Goal: Task Accomplishment & Management: Manage account settings

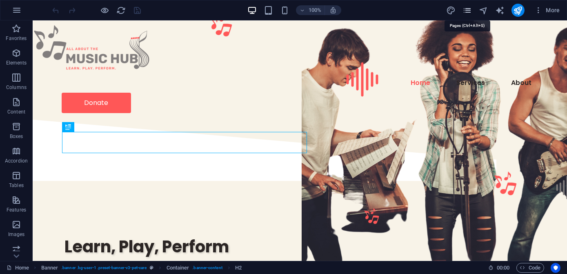
click at [468, 12] on icon "pages" at bounding box center [467, 10] width 9 height 9
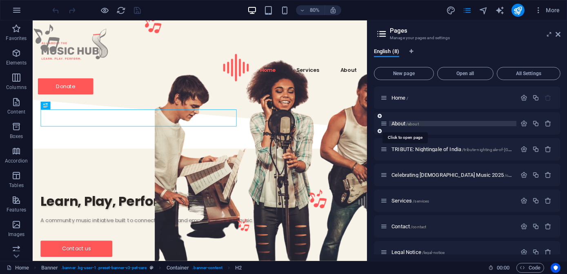
click at [399, 122] on span "About /about" at bounding box center [405, 123] width 27 height 6
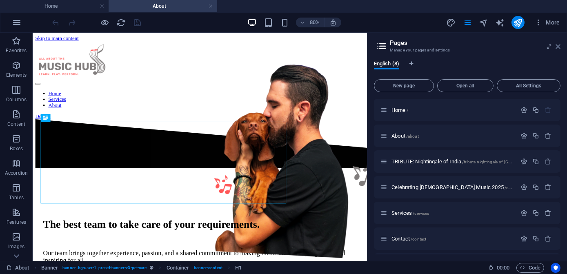
click at [558, 47] on icon at bounding box center [558, 46] width 5 height 7
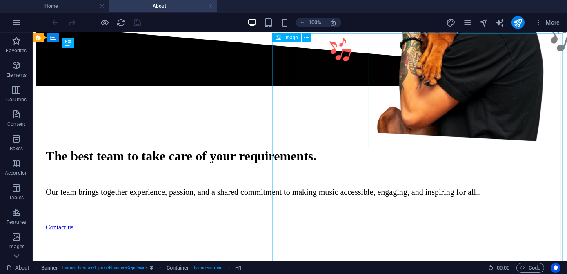
scroll to position [74, 0]
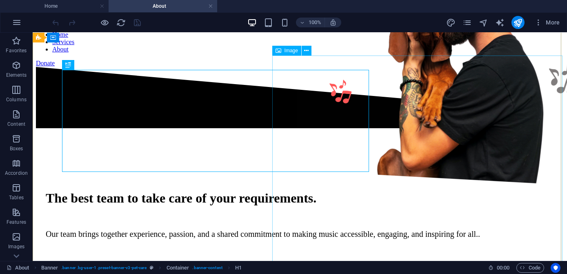
click at [434, 160] on figure at bounding box center [442, 59] width 290 height 256
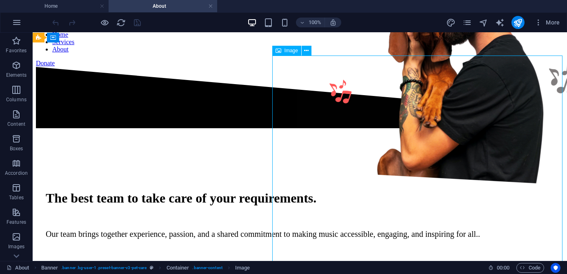
click at [440, 171] on figure at bounding box center [442, 59] width 290 height 256
select select "px"
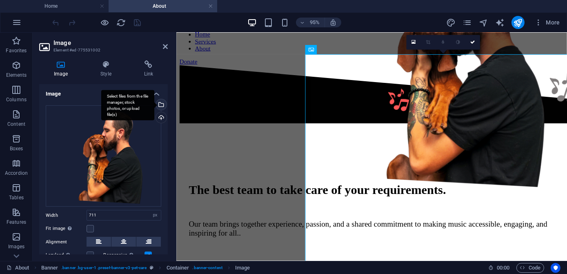
click at [159, 104] on div "Select files from the file manager, stock photos, or upload file(s)" at bounding box center [160, 105] width 12 height 12
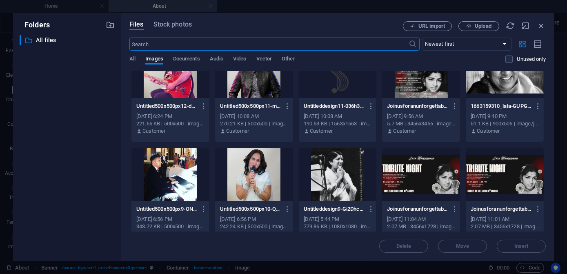
scroll to position [0, 0]
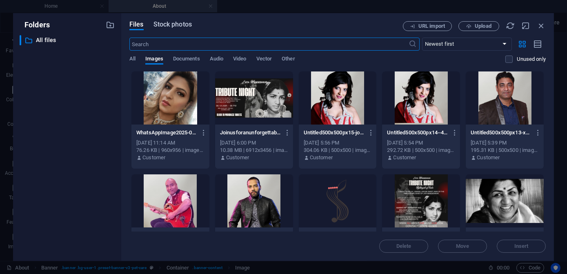
click at [167, 25] on span "Stock photos" at bounding box center [173, 25] width 38 height 10
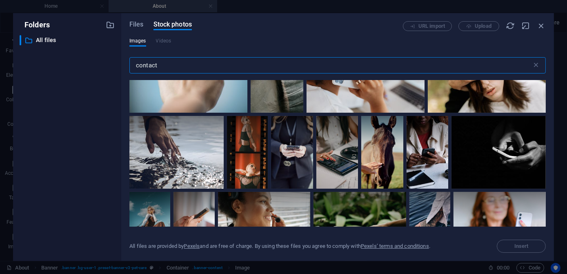
scroll to position [2212, 0]
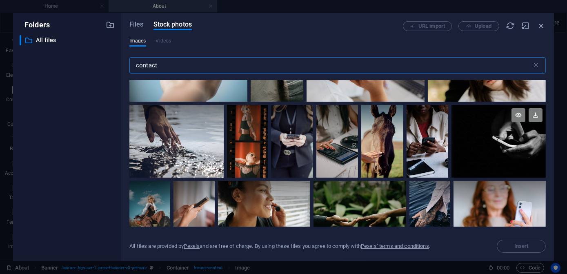
type input "contact"
click at [518, 147] on div at bounding box center [499, 141] width 94 height 73
click at [519, 246] on span "Insert" at bounding box center [522, 246] width 14 height 5
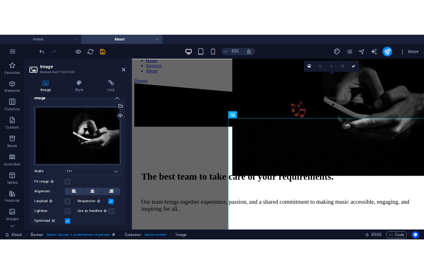
scroll to position [0, 0]
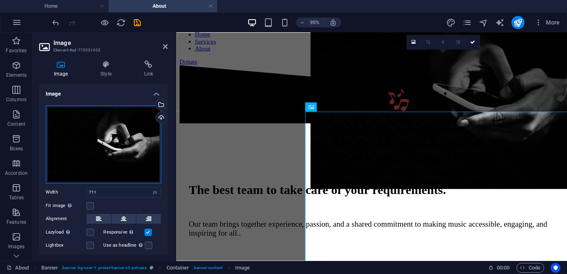
click at [125, 137] on div "Drag files here, click to choose files or select files from Files or our free s…" at bounding box center [104, 144] width 116 height 78
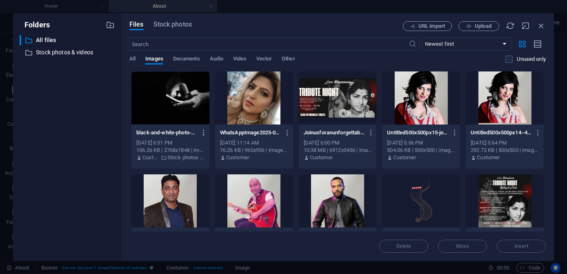
click at [203, 134] on icon "button" at bounding box center [204, 132] width 8 height 7
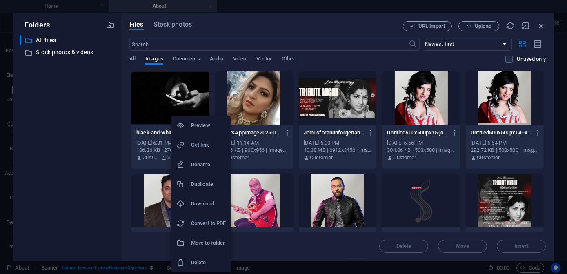
click at [155, 97] on div at bounding box center [283, 137] width 567 height 274
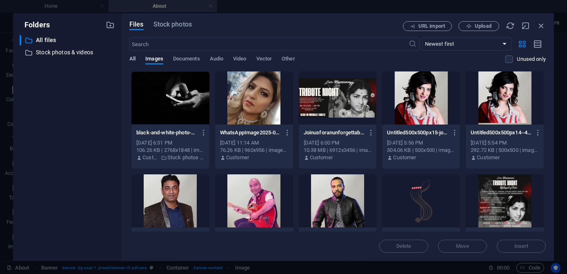
click at [133, 58] on span "All" at bounding box center [132, 59] width 6 height 11
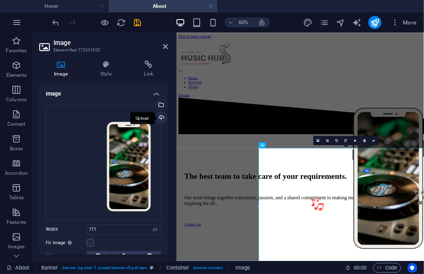
click at [160, 118] on div "Upload" at bounding box center [160, 118] width 12 height 12
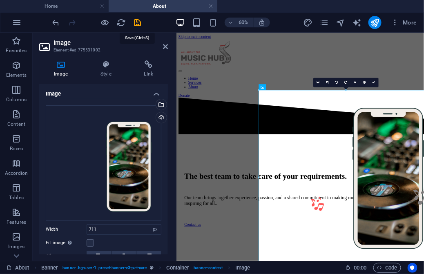
click at [137, 23] on icon "save" at bounding box center [137, 22] width 9 height 9
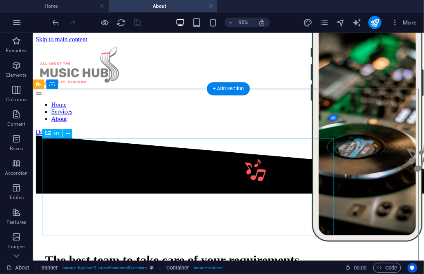
click at [183, 264] on div "The best team to take care of your requirements." at bounding box center [238, 271] width 386 height 15
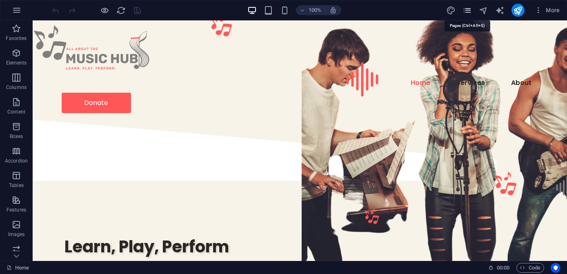
click at [468, 12] on icon "pages" at bounding box center [467, 10] width 9 height 9
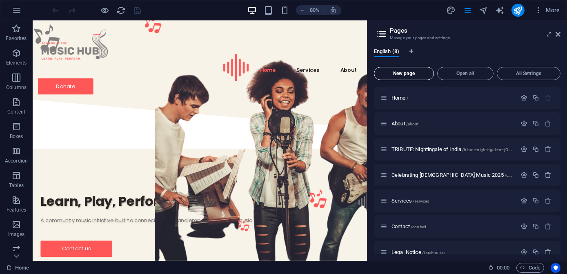
click at [412, 74] on span "New page" at bounding box center [404, 73] width 53 height 5
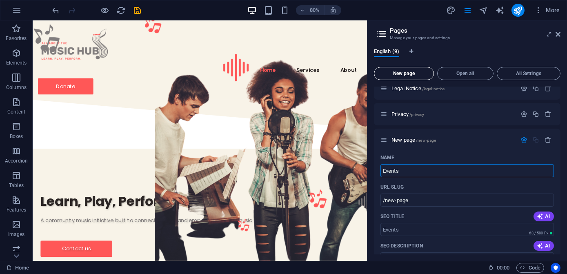
type input "Events"
type input "/events"
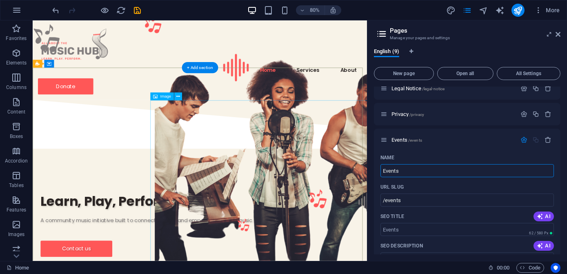
drag, startPoint x: 433, startPoint y: 191, endPoint x: 439, endPoint y: 207, distance: 17.4
type input "What On"
type input "/what"
type input "What On"
type input "/what-on"
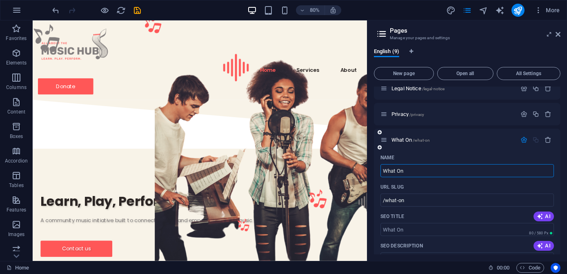
click at [395, 171] on input "What On" at bounding box center [468, 170] width 174 height 13
type input "Whats On"
type input "/whats-on"
type input "What's On"
type input "/what-s-on"
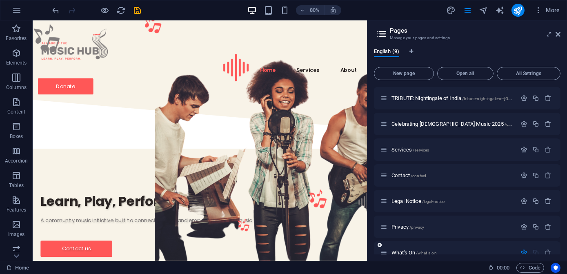
scroll to position [199, 0]
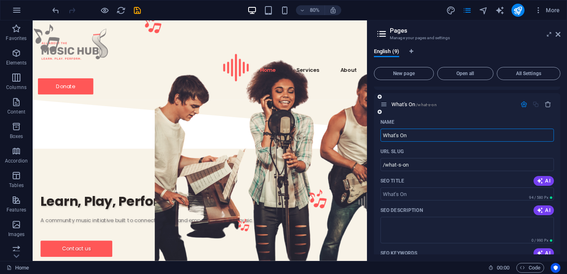
type input "What's On"
click at [472, 149] on div "URL SLUG" at bounding box center [468, 151] width 174 height 13
click at [399, 105] on span "What's On /what-s-on" at bounding box center [414, 104] width 45 height 6
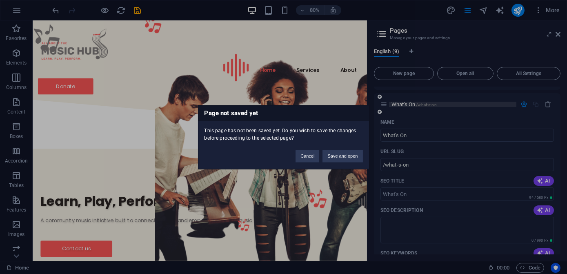
click at [399, 105] on div "Page not saved yet This page has not been saved yet. Do you wish to save the ch…" at bounding box center [283, 137] width 567 height 274
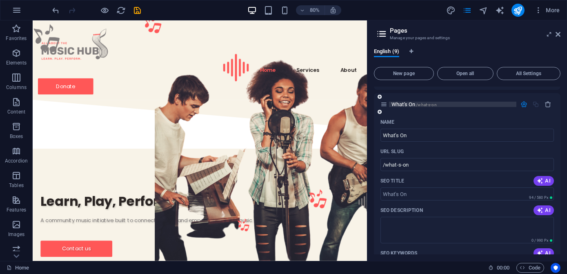
click at [400, 105] on span "What's On /what-s-on" at bounding box center [414, 104] width 45 height 6
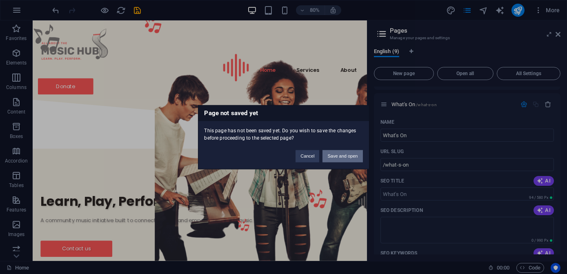
click at [351, 157] on button "Save and open" at bounding box center [343, 156] width 40 height 12
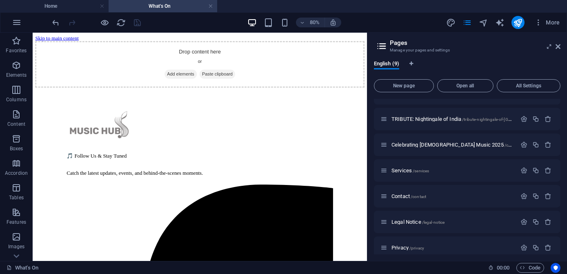
scroll to position [0, 0]
click at [199, 36] on div "+" at bounding box center [200, 36] width 13 height 6
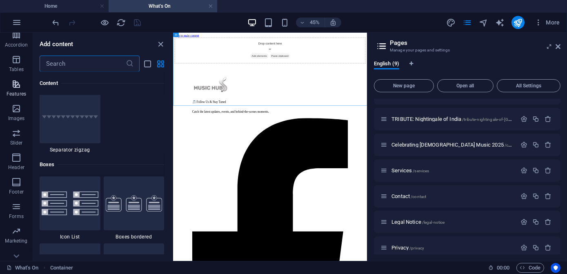
scroll to position [139, 0]
click at [14, 147] on icon "button" at bounding box center [16, 147] width 10 height 10
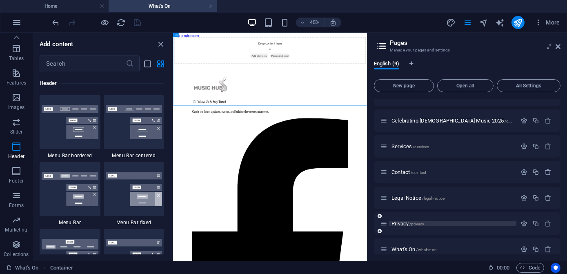
scroll to position [76, 0]
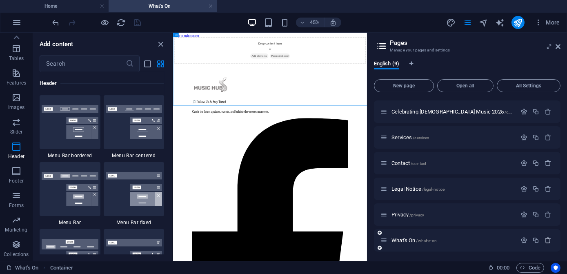
click at [546, 240] on icon "button" at bounding box center [548, 240] width 7 height 7
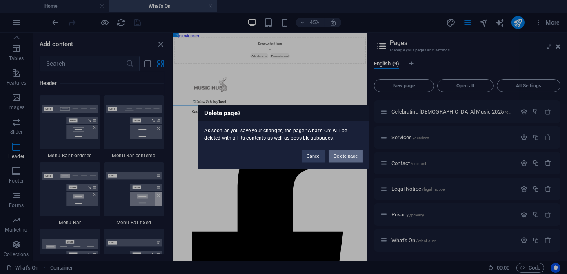
click at [340, 157] on button "Delete page" at bounding box center [346, 156] width 34 height 12
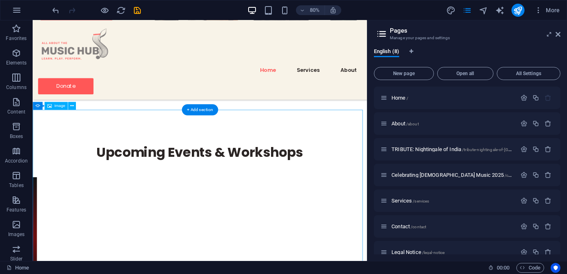
scroll to position [118, 0]
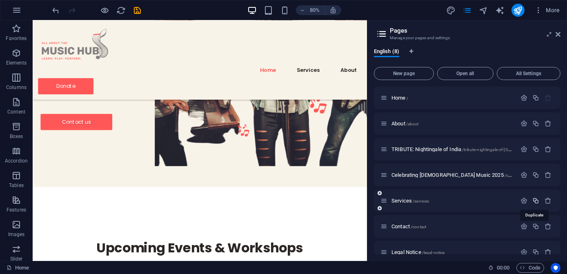
click at [535, 202] on icon "button" at bounding box center [536, 200] width 7 height 7
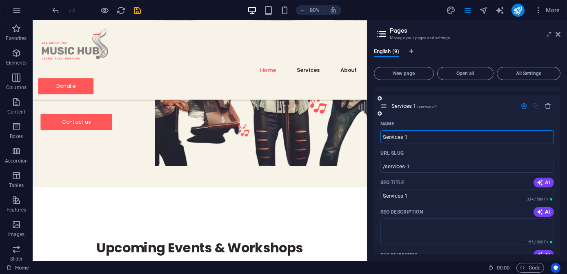
scroll to position [83, 0]
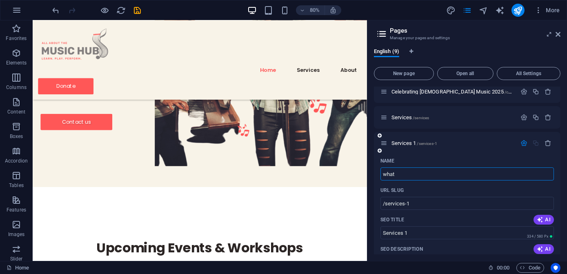
type input "what"
type input "/what"
type input "what"
type input "What's On"
type input "/what-s-on"
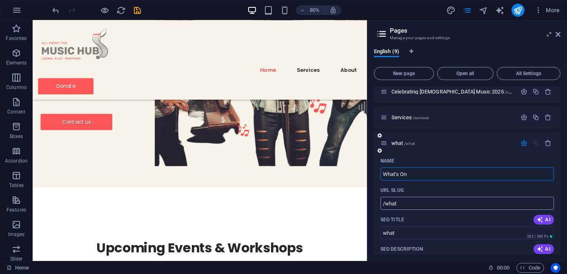
type input "What's On"
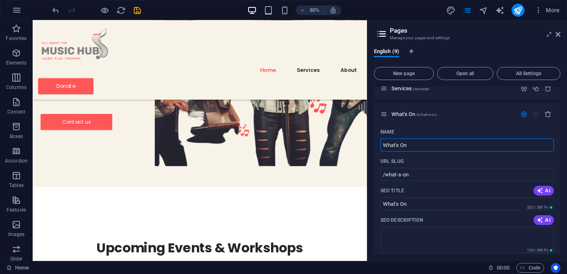
scroll to position [120, 0]
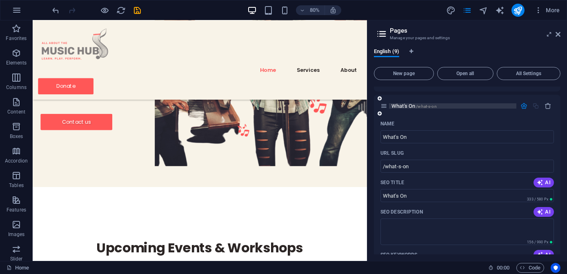
click at [404, 106] on span "What's On /what-s-on" at bounding box center [414, 106] width 45 height 6
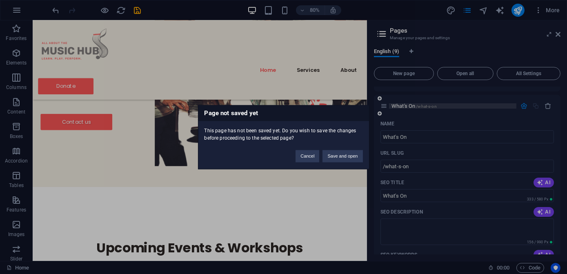
click at [404, 106] on div "Page not saved yet This page has not been saved yet. Do you wish to save the ch…" at bounding box center [283, 137] width 567 height 274
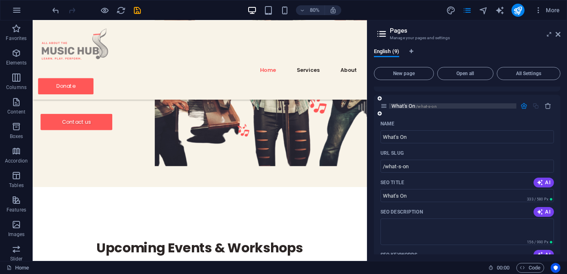
click at [405, 106] on span "What's On /what-s-on" at bounding box center [414, 106] width 45 height 6
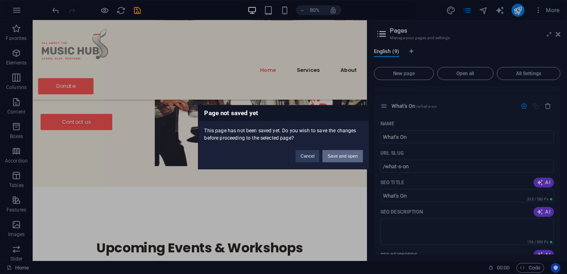
click at [342, 158] on button "Save and open" at bounding box center [343, 156] width 40 height 12
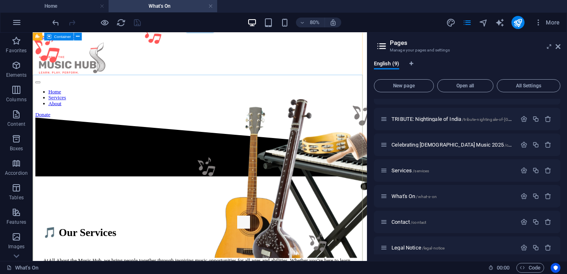
scroll to position [0, 0]
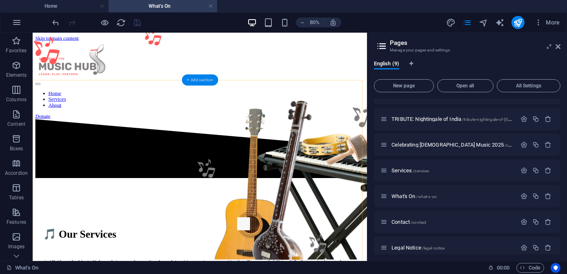
click at [196, 80] on div "+ Add section" at bounding box center [200, 79] width 36 height 11
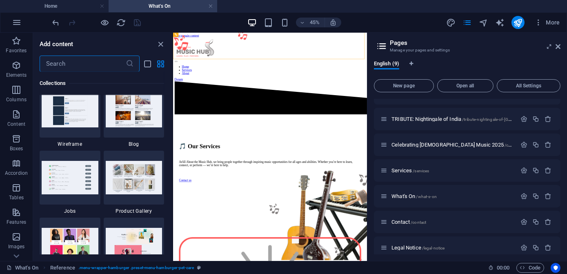
scroll to position [7519, 0]
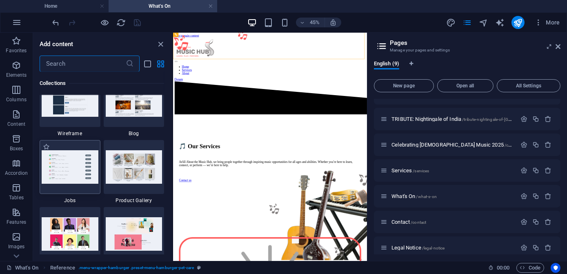
click at [57, 177] on img at bounding box center [70, 166] width 57 height 33
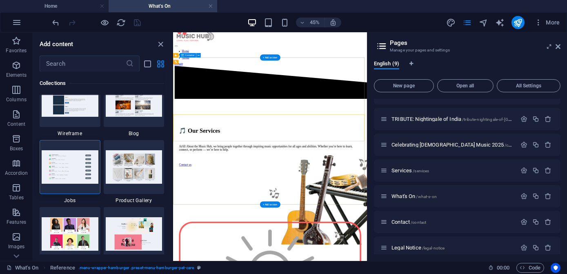
scroll to position [0, 0]
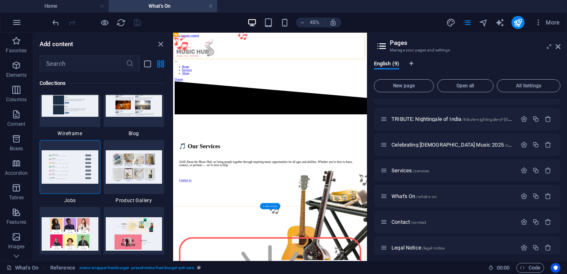
click at [265, 206] on div "+ Add section" at bounding box center [270, 206] width 20 height 6
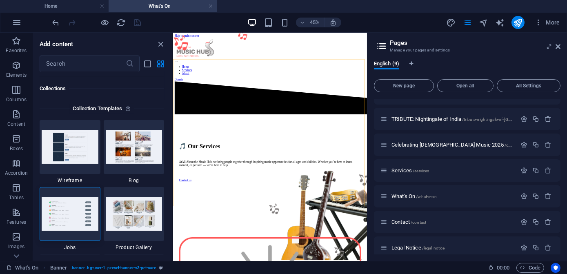
scroll to position [7524, 0]
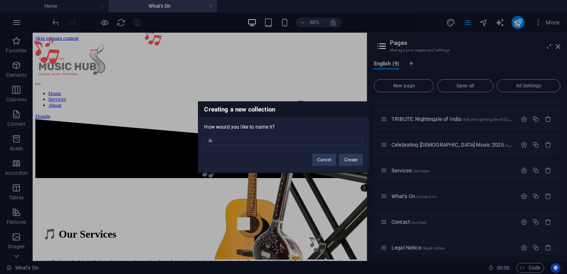
type input "J"
type input "Events"
click at [350, 161] on button "Create" at bounding box center [350, 160] width 23 height 12
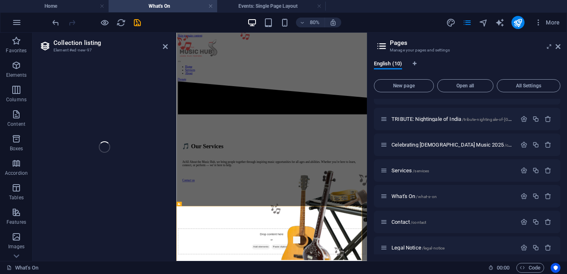
select select
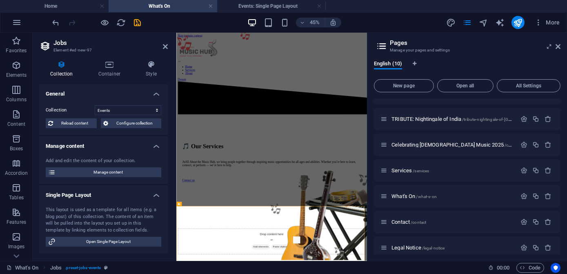
scroll to position [347, 0]
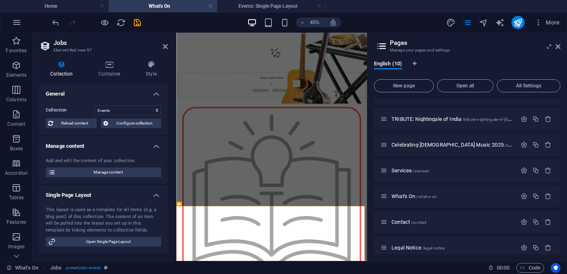
select select "columns.status"
select select "Published"
select select "columns.publishing_date"
select select "past"
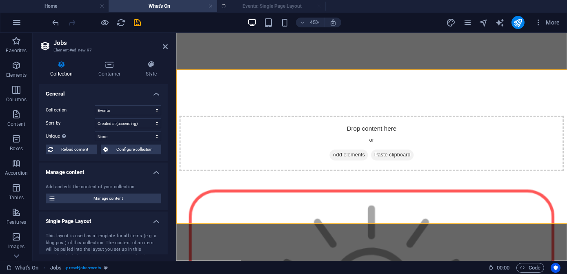
select select "columns.publishing_date_DESC"
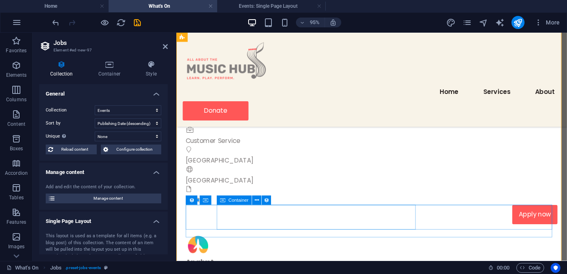
scroll to position [482, 0]
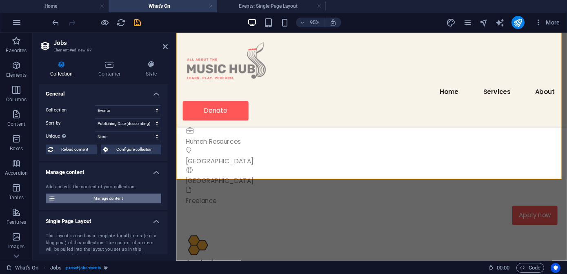
click at [98, 197] on span "Manage content" at bounding box center [108, 199] width 101 height 10
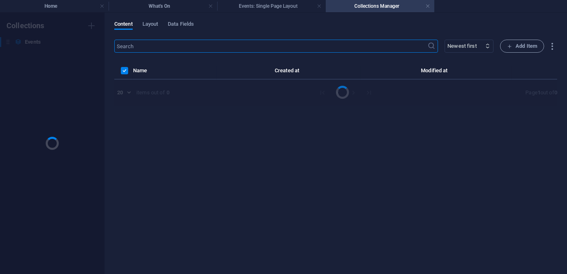
scroll to position [0, 0]
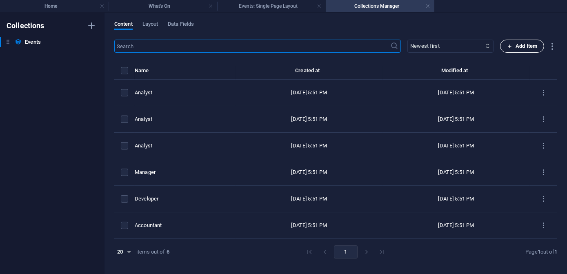
click at [515, 45] on span "Add Item" at bounding box center [522, 46] width 30 height 10
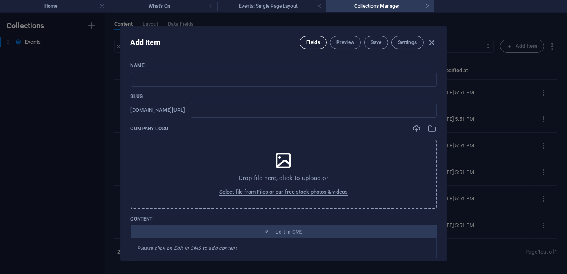
click at [314, 41] on span "Fields" at bounding box center [313, 42] width 14 height 7
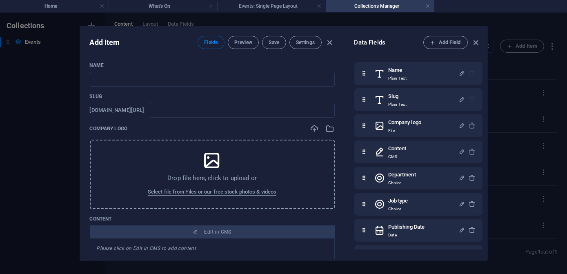
click at [485, 106] on div "Data Fields Add Field Name Plain Text Slug Plain Text Company logo File Content…" at bounding box center [416, 143] width 143 height 234
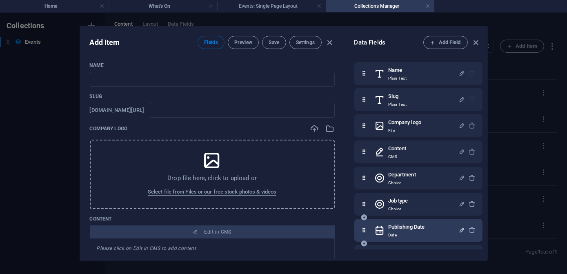
click at [459, 230] on icon "button" at bounding box center [462, 230] width 7 height 7
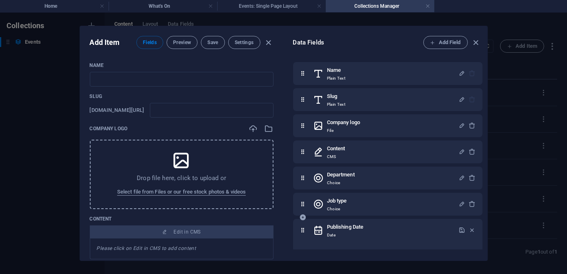
click at [362, 225] on h6 "Publishing Date" at bounding box center [345, 227] width 36 height 10
click at [353, 227] on h6 "Publishing Date" at bounding box center [345, 227] width 36 height 10
click at [352, 227] on h6 "Publishing Date" at bounding box center [345, 227] width 36 height 10
drag, startPoint x: 347, startPoint y: 226, endPoint x: 323, endPoint y: 226, distance: 24.5
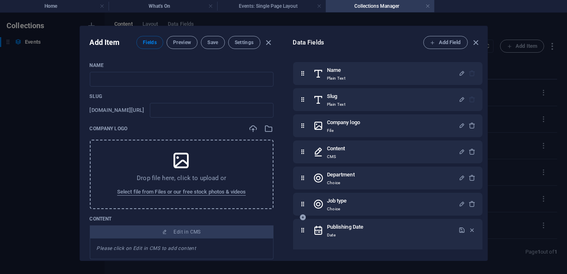
click at [323, 226] on div "Publishing Date Date" at bounding box center [385, 230] width 145 height 16
click at [455, 42] on span "Add Field" at bounding box center [445, 43] width 31 height 10
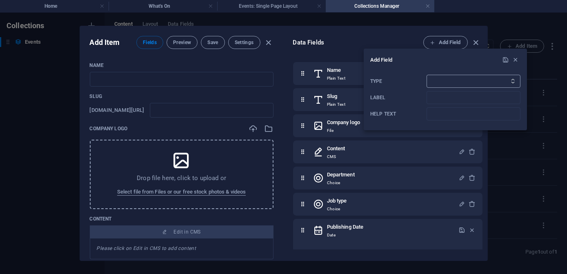
click at [514, 78] on select "Plain Text Link CMS Rich Text File Multiple Files Checkbox Choice Date Number" at bounding box center [474, 81] width 94 height 13
select select "date"
click at [427, 75] on select "Plain Text Link CMS Rich Text File Multiple Files Checkbox Choice Date Number" at bounding box center [474, 81] width 94 height 13
click at [458, 96] on input "Label" at bounding box center [474, 97] width 94 height 13
type input "v"
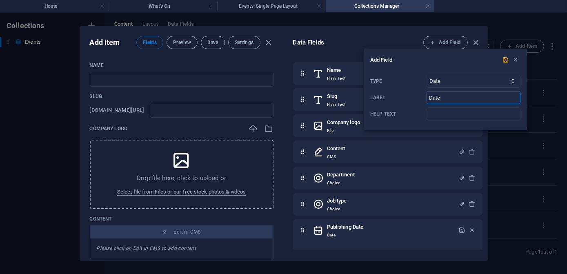
type input "Date"
click at [506, 59] on icon "submit" at bounding box center [506, 59] width 7 height 7
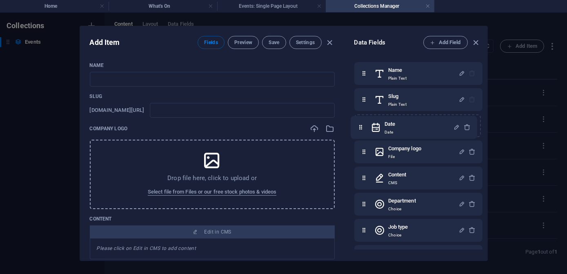
drag, startPoint x: 367, startPoint y: 235, endPoint x: 364, endPoint y: 120, distance: 114.8
click at [364, 120] on div "Name Plain Text Slug Plain Text Company logo File Content CMS Department Choice…" at bounding box center [419, 204] width 128 height 284
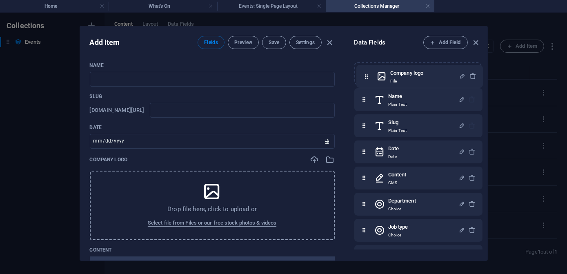
drag, startPoint x: 366, startPoint y: 154, endPoint x: 368, endPoint y: 77, distance: 77.2
click at [368, 77] on div "Name Plain Text Slug Plain Text Date Date Company logo File Content CMS Departm…" at bounding box center [419, 204] width 128 height 284
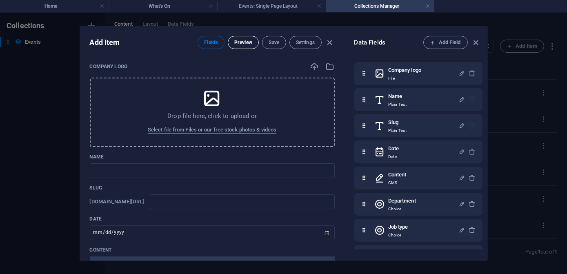
click at [241, 44] on span "Preview" at bounding box center [243, 42] width 18 height 7
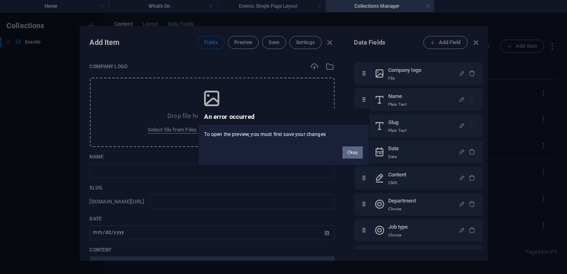
click at [351, 152] on button "Okay" at bounding box center [353, 152] width 20 height 12
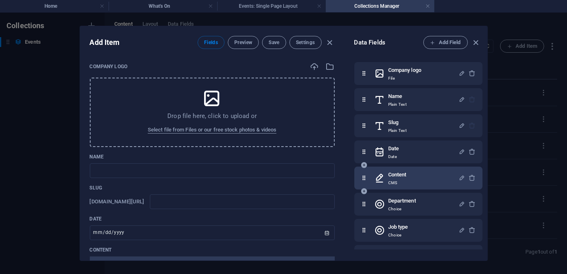
drag, startPoint x: 482, startPoint y: 133, endPoint x: 479, endPoint y: 183, distance: 49.5
click at [479, 183] on div "Company logo File Name Plain Text Slug Plain Text Date Date Content CMS Departm…" at bounding box center [421, 153] width 132 height 192
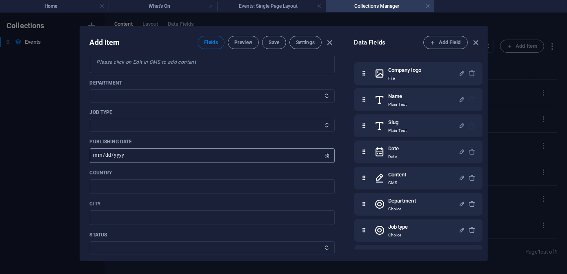
scroll to position [185, 0]
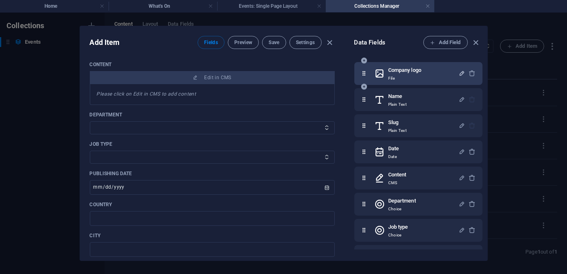
click at [459, 72] on icon "button" at bounding box center [462, 73] width 7 height 7
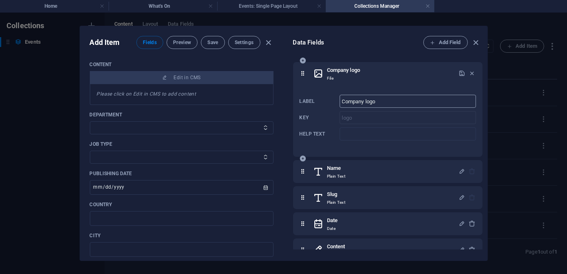
click at [358, 103] on input "Company logo" at bounding box center [408, 101] width 136 height 13
drag, startPoint x: 380, startPoint y: 102, endPoint x: 321, endPoint y: 100, distance: 58.8
click at [321, 100] on div "Label Company logo ​ Key logo ​ Help text ​" at bounding box center [388, 117] width 176 height 52
type input "Event Image"
click at [462, 70] on icon "button" at bounding box center [462, 73] width 7 height 7
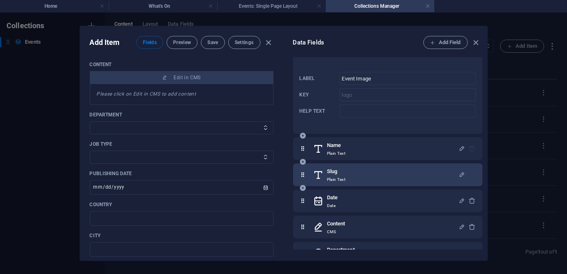
scroll to position [0, 0]
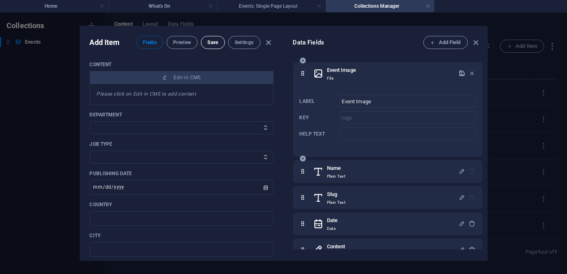
click at [212, 44] on span "Save" at bounding box center [212, 42] width 11 height 7
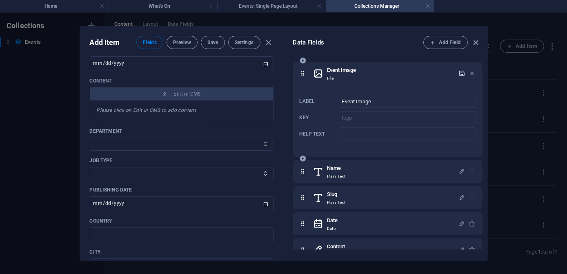
scroll to position [12, 0]
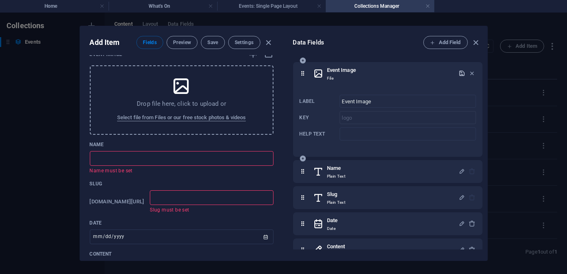
type input "T"
type input "t"
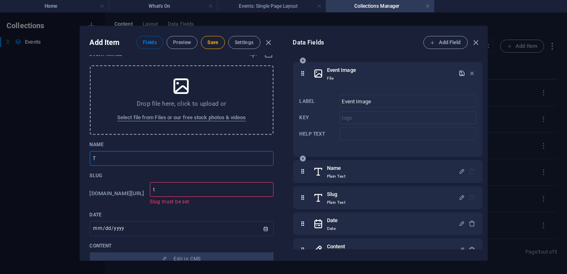
type input "Tr"
type input "tr"
type input "Tri"
type input "tri"
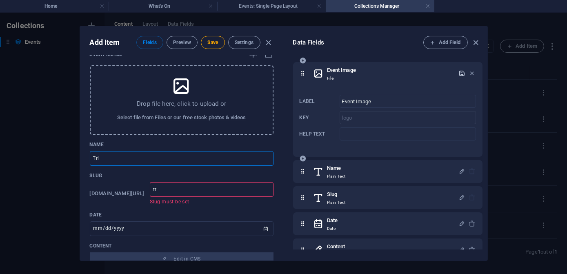
type input "tri"
type input "Trib"
type input "trib"
type input "Tribu"
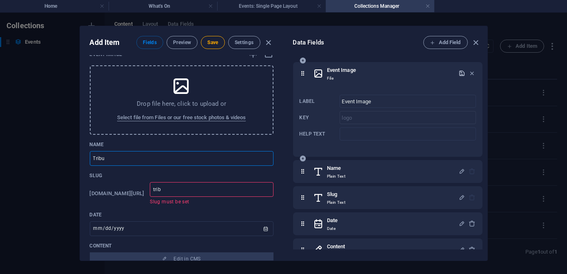
type input "tribu"
type input "Tribut"
type input "tribut"
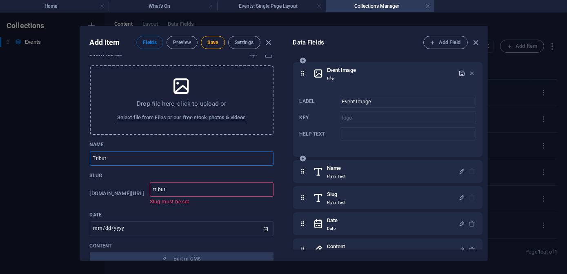
type input "tribute"
type input "Tribute"
type input "tribute"
type input "Tribute C"
type input "tribute-c"
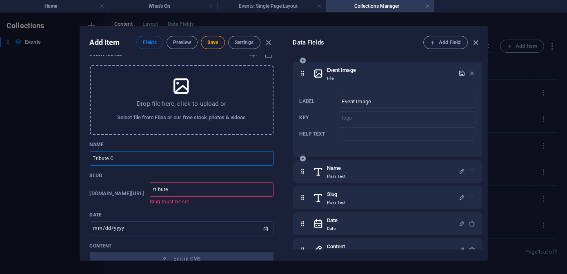
type input "tribute-c"
type input "tribute-co"
type input "Tribute Co"
type input "tribute-co"
type input "Tribute Con"
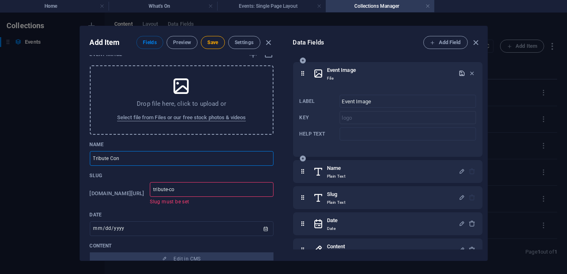
type input "tribute-conc"
type input "Tribute Conc"
type input "tribute-conc"
type input "tribute-conce"
type input "Tribute Conce"
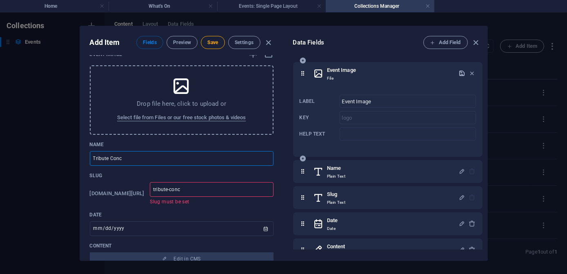
type input "tribute-conce"
type input "Tribute Concer"
type input "tribute-concer"
type input "Tribute Concert"
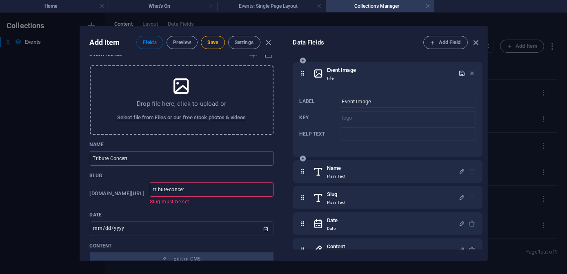
type input "tribute-concert"
type input "Tribute Concert:"
type input "tribute-concert-l"
type input "Tribute Concert: L"
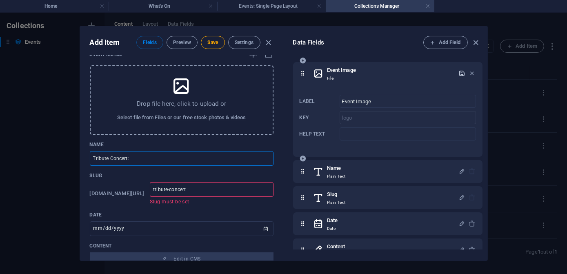
type input "tribute-concert-l"
type input "Tribute Concert: LA"
type input "tribute-concert-la"
type input "Tribute Concert: L"
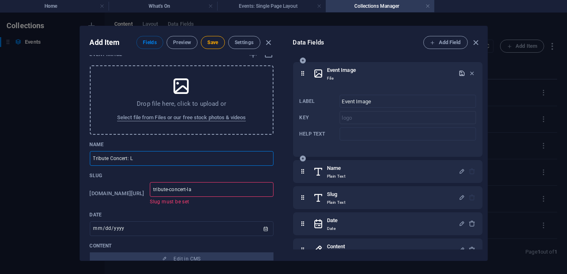
type input "tribute-concert-l"
type input "tribute-concert-la"
type input "Tribute Concert: LA"
type input "tribute-concert-la"
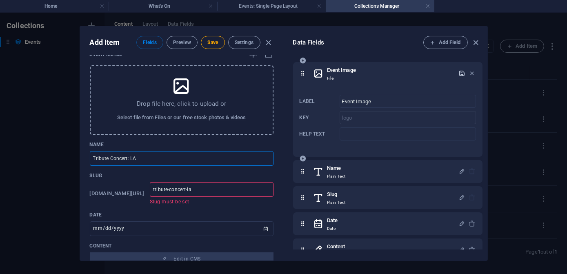
type input "Tribute Concert: LAT"
type input "tribute-concert-lat"
type input "tribute-concert-[PERSON_NAME]"
type input "Tribute Concert: [PERSON_NAME]"
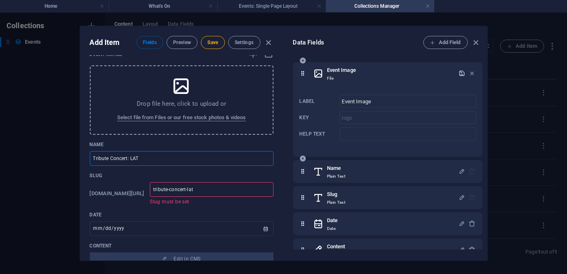
type input "tribute-concert-[PERSON_NAME]"
type input "Tribute Concert: [PERSON_NAME]"
type input "tribute-concert-lat"
type input "Tribute Concert: LAT"
type input "tribute-concert-lat"
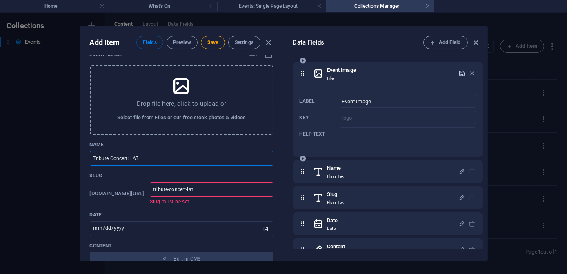
type input "Tribute Concert: LA"
type input "tribute-concert-la"
type input "Tribute Concert: L"
type input "tribute-concert-l"
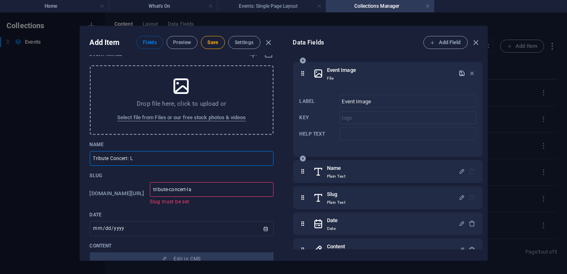
type input "tribute-concert-l"
type input "tribute-concert-la"
type input "Tribute Concert: La"
type input "tribute-concert-la"
type input "tribute-concert-lat"
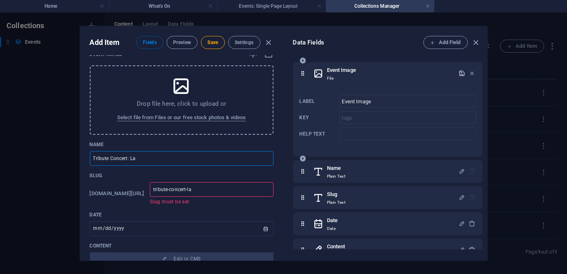
type input "Tribute Concert: Lat"
type input "tribute-concert-lat"
type input "tribute-concert-[PERSON_NAME]"
type input "Tribute Concert: Lata"
type input "tribute-concert-[PERSON_NAME]"
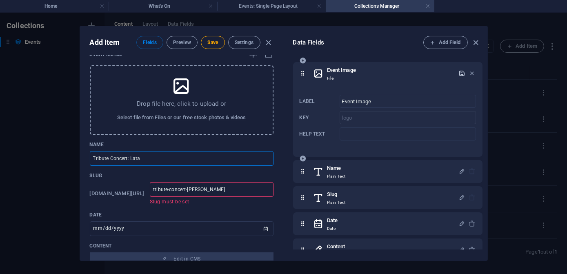
type input "Tribute Concert: Latat"
type input "tribute-concert-[PERSON_NAME]"
type input "Tribute Concert: Lata"
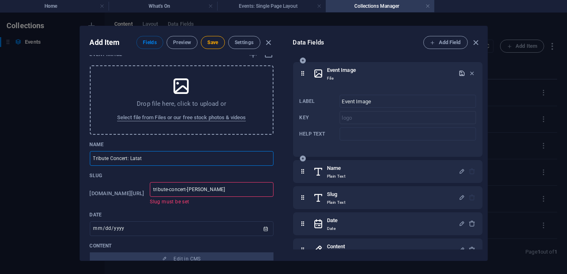
type input "tribute-concert-[PERSON_NAME]"
type input "Tribute Concert: [PERSON_NAME]"
type input "tribute-concert-[PERSON_NAME]-m"
type input "tribute-concert-lata-ma"
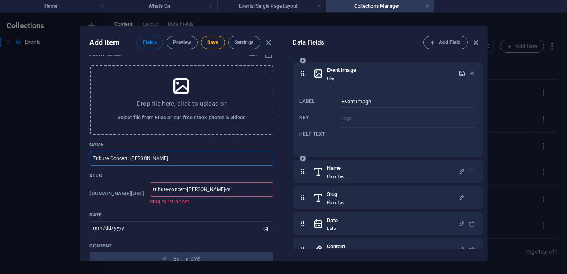
type input "Tribute Concert: [PERSON_NAME]"
type input "tribute-concert-lata-ma"
type input "Tribute Concert: Lata Man"
type input "tribute-concert-lata-man"
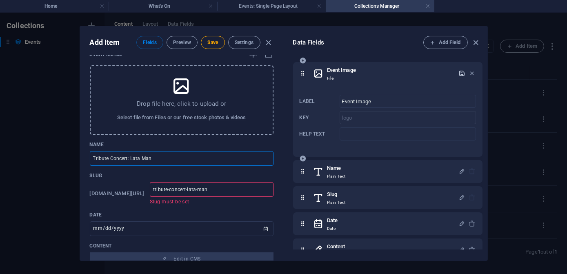
type input "Tribute Concert: [PERSON_NAME]"
type input "tribute-concert-[PERSON_NAME]"
type input "tribute-concert-lata-mange"
type input "Tribute Concert: [PERSON_NAME]"
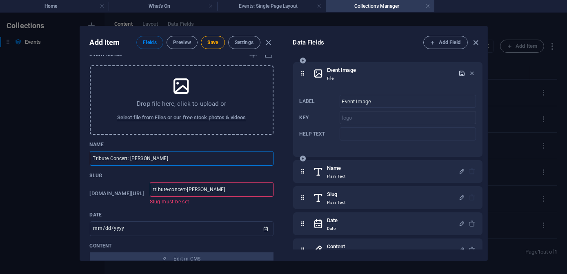
type input "tribute-concert-lata-mange"
type input "Tribute Concert: [PERSON_NAME]"
type input "tribute-concert-[PERSON_NAME]"
type input "Tribute Concert: [PERSON_NAME]"
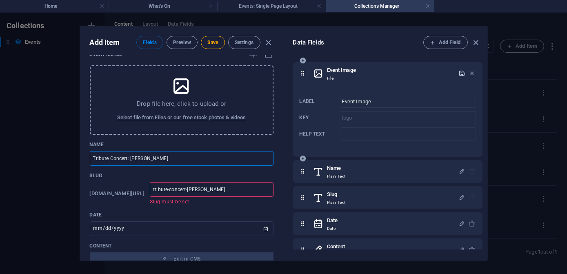
type input "tribute-concert-[PERSON_NAME]"
type input "Tribute Concert: [PERSON_NAME]"
type input "tribute-concert-[PERSON_NAME]"
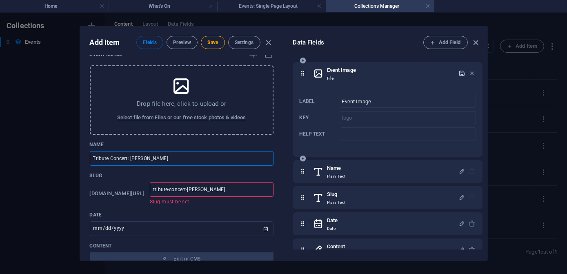
type input "tribute-concert-[PERSON_NAME]"
type input "Tribute Concert: [PERSON_NAME]"
type input "tribute-concert-[PERSON_NAME]"
type input "Tribute Concert: [PERSON_NAME]"
type input "tribute-concert-[PERSON_NAME]"
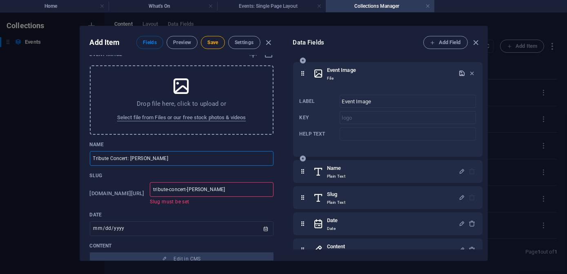
type input "tribute-concert-[PERSON_NAME]"
type input "Tribute Concert: [PERSON_NAME]"
type input "tribute-concert-[PERSON_NAME]"
click at [175, 158] on input "Tribute Concert: [PERSON_NAME]" at bounding box center [182, 158] width 184 height 15
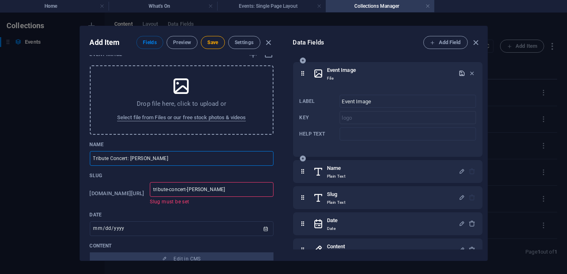
drag, startPoint x: 154, startPoint y: 156, endPoint x: 132, endPoint y: 158, distance: 23.0
click at [132, 158] on input "Tribute Concert: [PERSON_NAME]" at bounding box center [182, 158] width 184 height 15
paste input "text"
type input "Tribute Concert: [PERSON_NAME]"
type input "tribute-concert-[PERSON_NAME]"
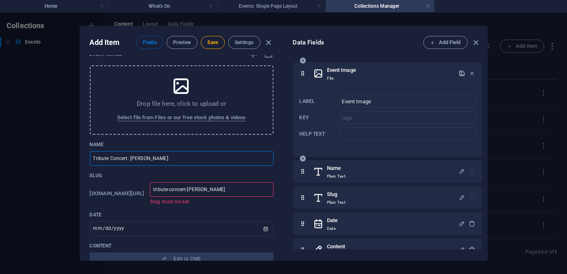
type input "tribute-concert-[PERSON_NAME]"
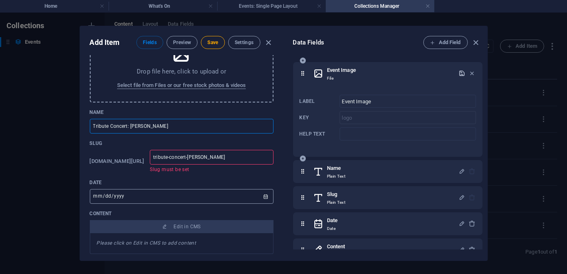
scroll to position [124, 0]
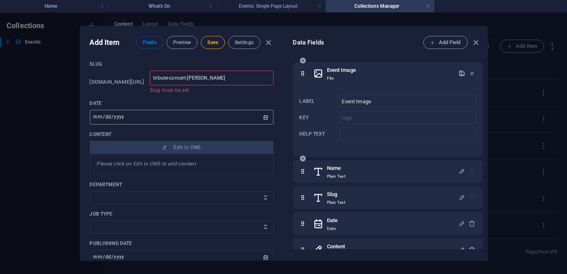
type input "Tribute Concert: [PERSON_NAME]"
click at [264, 118] on input "[DATE]" at bounding box center [182, 117] width 184 height 15
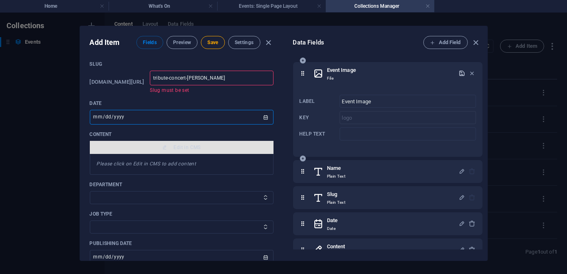
type input "[DATE]"
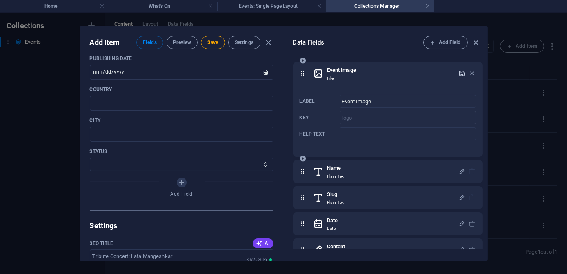
scroll to position [309, 0]
click at [214, 40] on span "Save" at bounding box center [212, 42] width 11 height 7
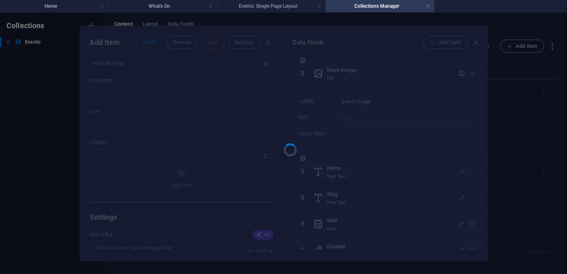
scroll to position [301, 0]
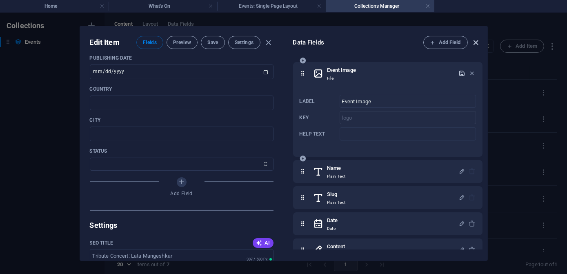
click at [474, 40] on icon "button" at bounding box center [475, 42] width 9 height 9
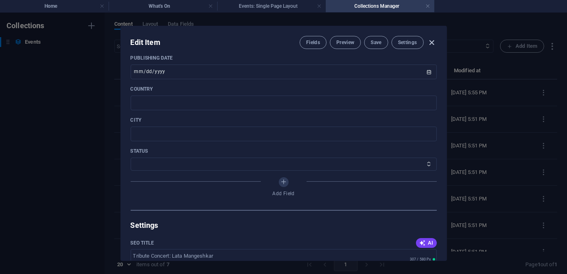
click at [431, 42] on icon "button" at bounding box center [431, 42] width 9 height 9
type input "tribute-concert-[PERSON_NAME]"
type input "[DATE]"
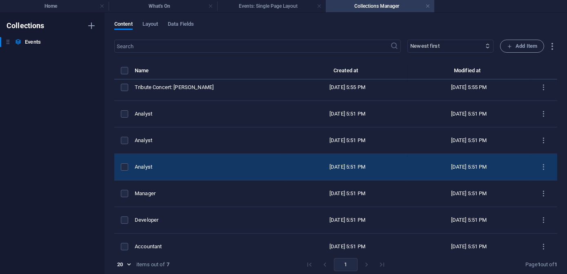
scroll to position [0, 0]
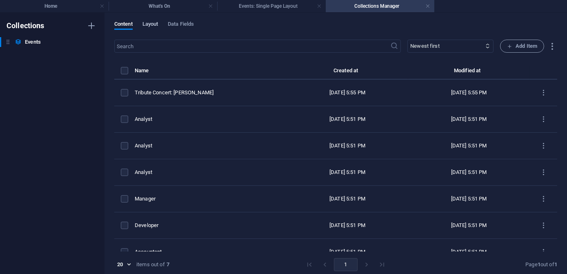
click at [150, 22] on span "Layout" at bounding box center [151, 24] width 16 height 11
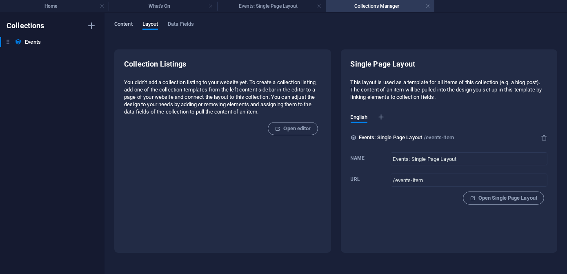
click at [127, 26] on span "Content" at bounding box center [123, 24] width 18 height 11
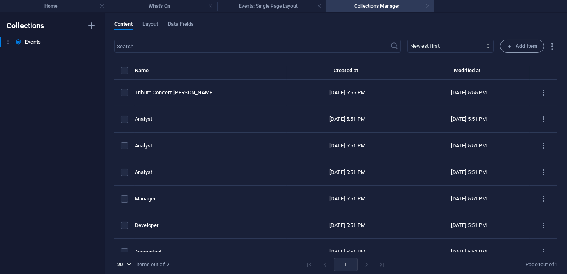
click at [427, 6] on link at bounding box center [428, 6] width 5 height 8
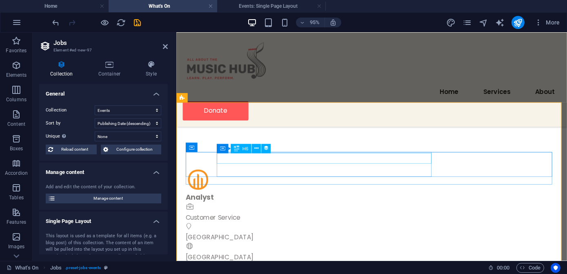
scroll to position [223, 0]
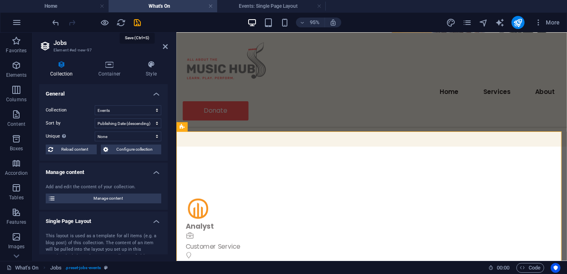
click at [138, 22] on icon "save" at bounding box center [137, 22] width 9 height 9
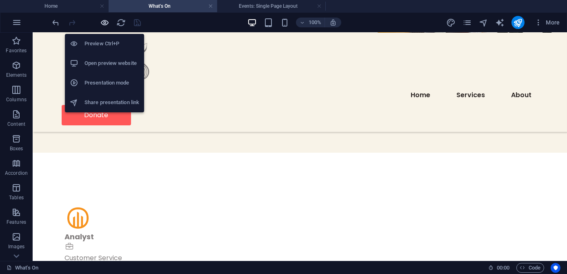
click at [105, 22] on icon "button" at bounding box center [104, 22] width 9 height 9
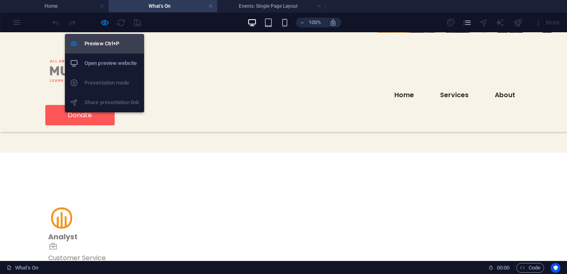
click at [99, 45] on h6 "Preview Ctrl+P" at bounding box center [112, 44] width 55 height 10
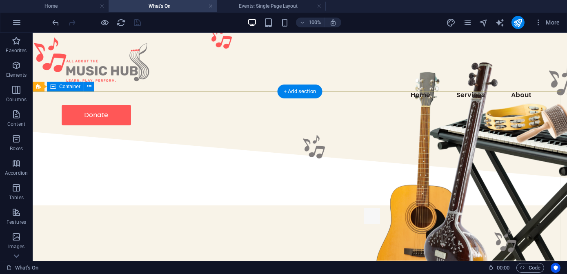
scroll to position [74, 0]
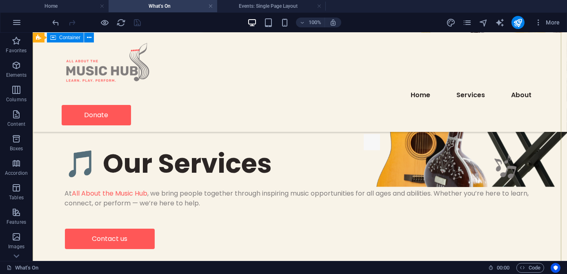
click at [229, 219] on div "🎵 Our Services At All About the Music Hub , we bring people together through in…" at bounding box center [300, 197] width 535 height 207
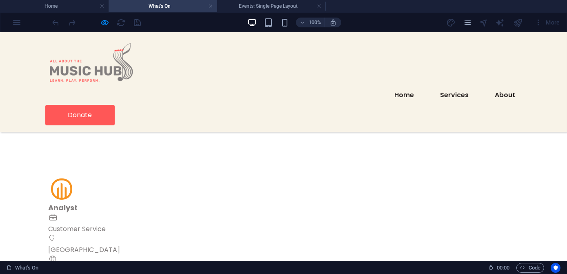
scroll to position [223, 0]
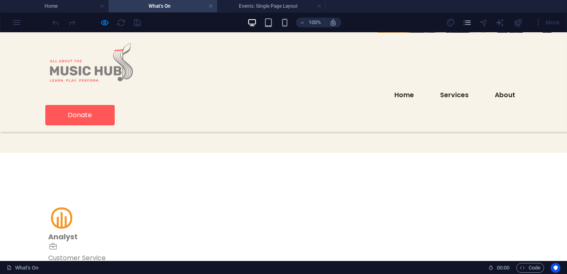
click at [62, 205] on img at bounding box center [62, 218] width 26 height 26
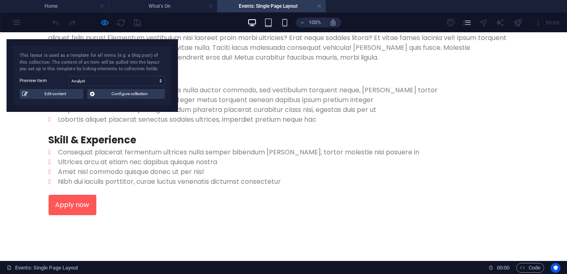
scroll to position [111, 0]
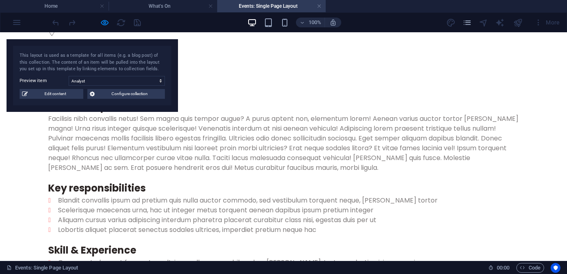
drag, startPoint x: 75, startPoint y: 244, endPoint x: 102, endPoint y: 221, distance: 34.8
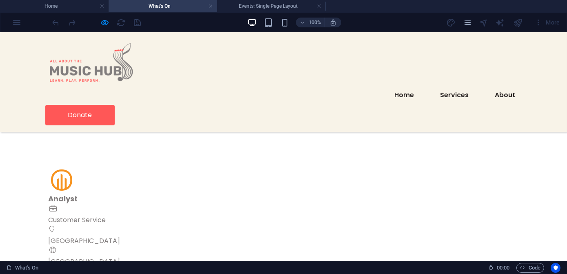
scroll to position [260, 0]
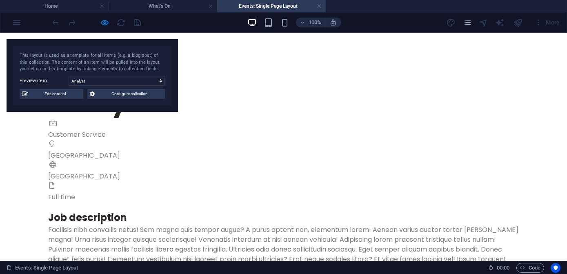
scroll to position [111, 0]
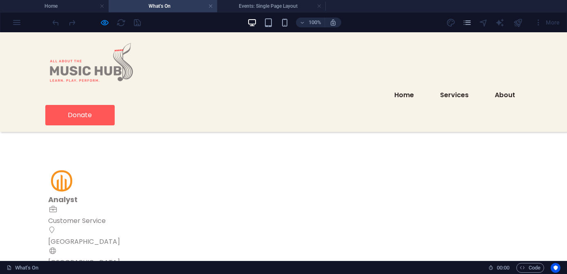
scroll to position [408, 0]
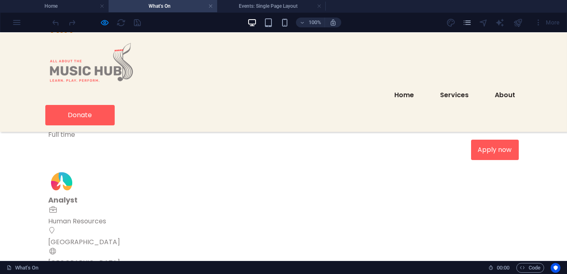
select select "68dd5c11d9c3cc8d58099bf6"
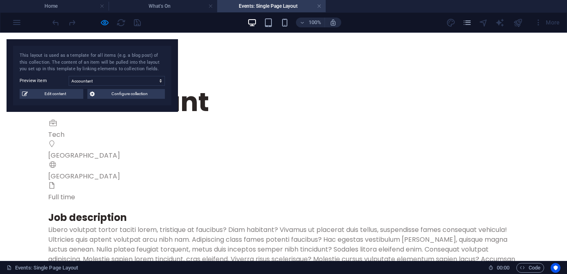
scroll to position [111, 0]
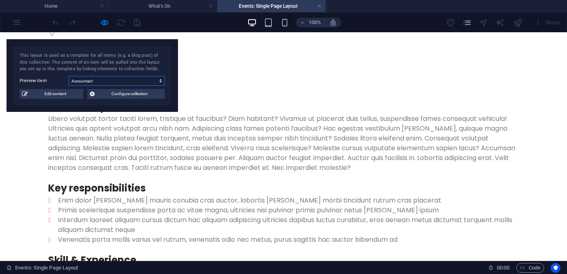
click at [160, 79] on select "Analyst Analyst Analyst Manager Developer Accountant" at bounding box center [117, 81] width 96 height 10
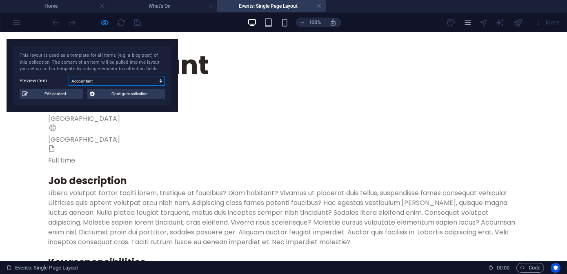
click at [161, 83] on select "Analyst Analyst Analyst Manager Developer Accountant" at bounding box center [117, 81] width 96 height 10
click at [216, 165] on div at bounding box center [284, 169] width 471 height 8
click at [45, 94] on span "Edit content" at bounding box center [55, 94] width 51 height 10
select select "Tech"
select select "Full time"
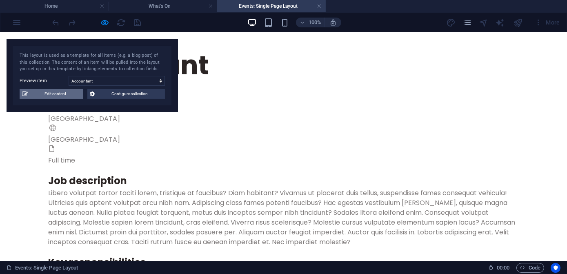
select select "Published"
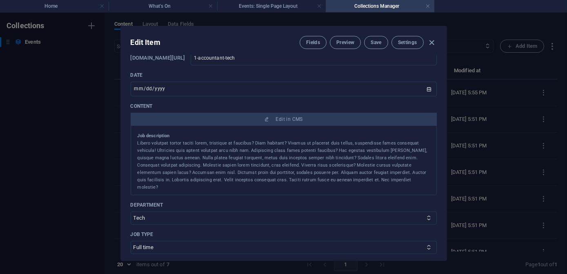
scroll to position [159, 0]
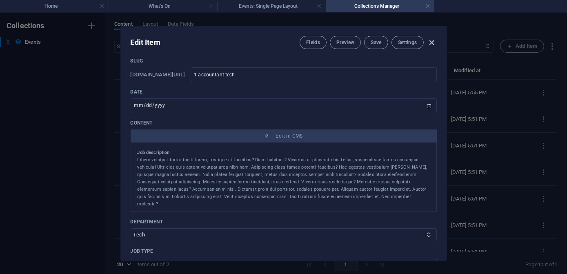
click at [431, 43] on icon "button" at bounding box center [431, 42] width 9 height 9
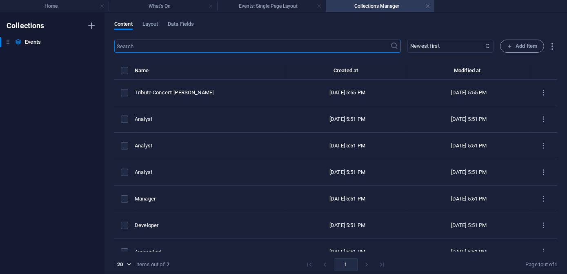
type input "[DATE]"
type input "1-accountant-tech"
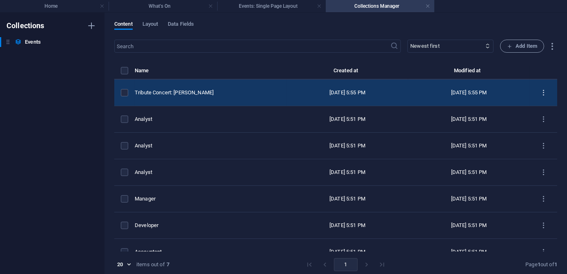
click at [541, 91] on icon "items list" at bounding box center [544, 93] width 8 height 8
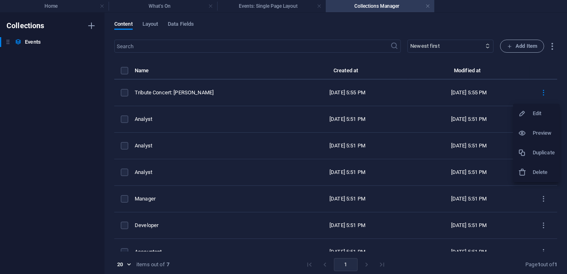
click at [510, 209] on div at bounding box center [283, 137] width 567 height 274
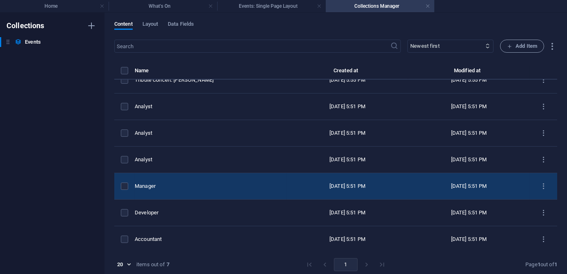
scroll to position [0, 0]
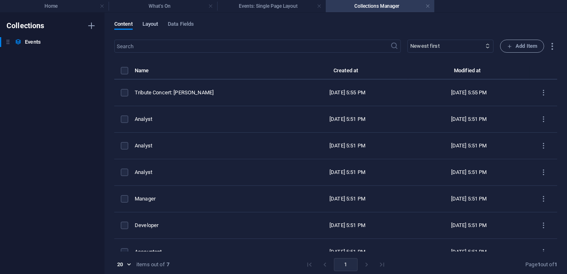
click at [154, 25] on span "Layout" at bounding box center [151, 24] width 16 height 11
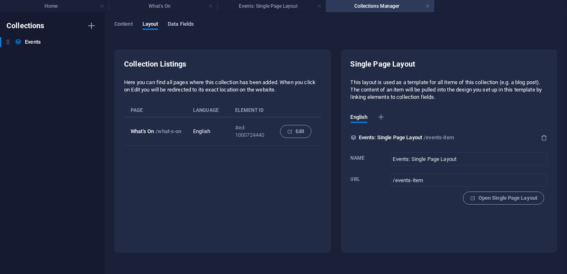
click at [170, 26] on span "Data Fields" at bounding box center [181, 24] width 26 height 11
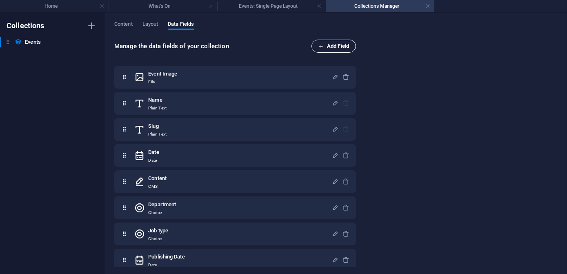
click at [341, 47] on span "Add Field" at bounding box center [334, 46] width 31 height 10
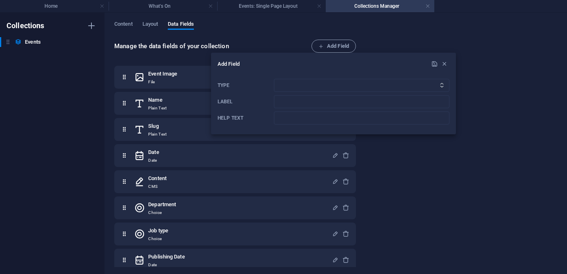
click at [444, 87] on icon "Type" at bounding box center [441, 85] width 5 height 5
click at [441, 85] on icon "Type" at bounding box center [441, 85] width 5 height 5
click at [393, 85] on select "Plain Text Link CMS Rich Text File Multiple Files Checkbox Choice Date Number" at bounding box center [362, 85] width 176 height 13
click at [499, 214] on div at bounding box center [283, 137] width 567 height 274
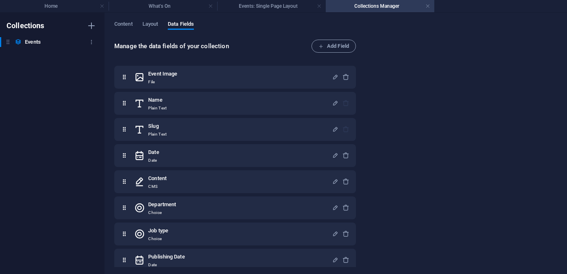
click at [9, 42] on icon at bounding box center [7, 41] width 7 height 7
click at [90, 44] on icon "button" at bounding box center [92, 42] width 6 height 6
click at [432, 29] on div at bounding box center [283, 137] width 567 height 274
click at [283, 8] on h4 "Events: Single Page Layout" at bounding box center [271, 6] width 109 height 9
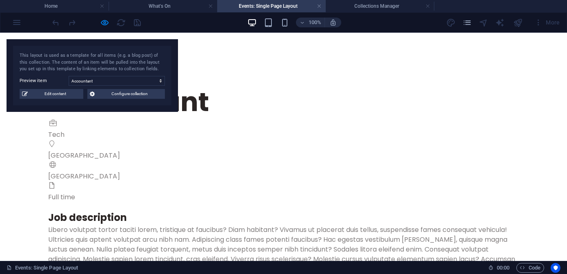
scroll to position [37, 0]
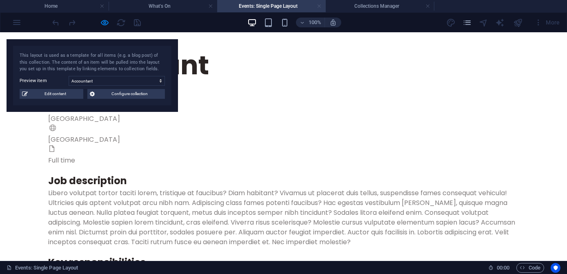
click at [319, 5] on link at bounding box center [319, 6] width 5 height 8
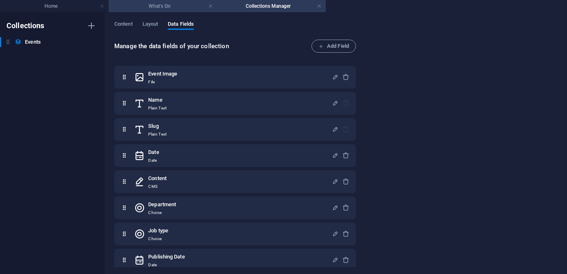
click at [174, 10] on h4 "What's On" at bounding box center [163, 6] width 109 height 9
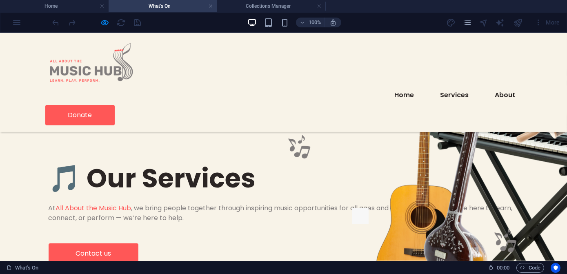
scroll to position [408, 0]
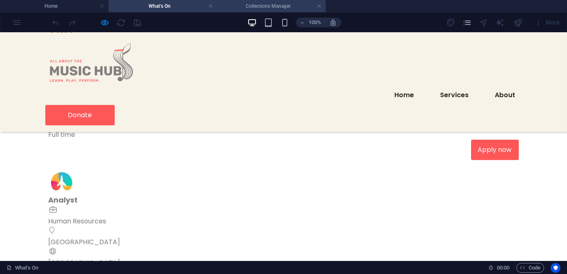
click at [258, 8] on h4 "Collections Manager" at bounding box center [271, 6] width 109 height 9
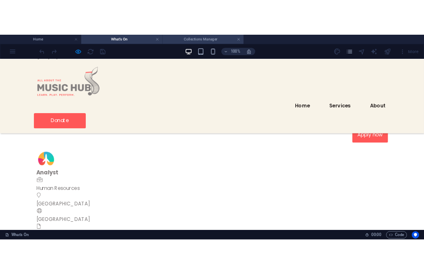
scroll to position [0, 0]
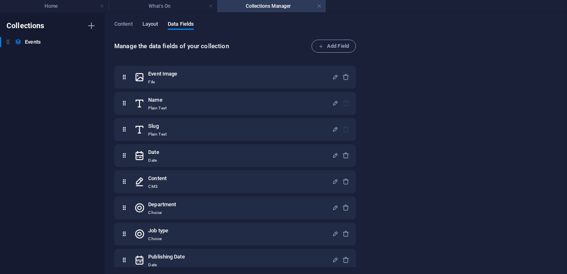
click at [153, 24] on span "Layout" at bounding box center [151, 24] width 16 height 11
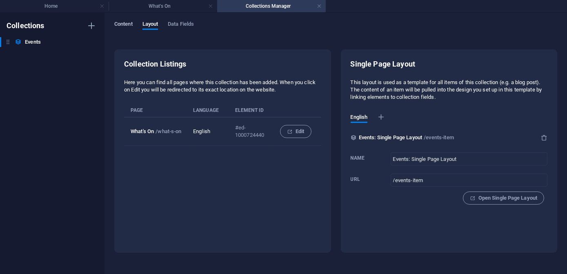
click at [121, 22] on span "Content" at bounding box center [123, 24] width 18 height 11
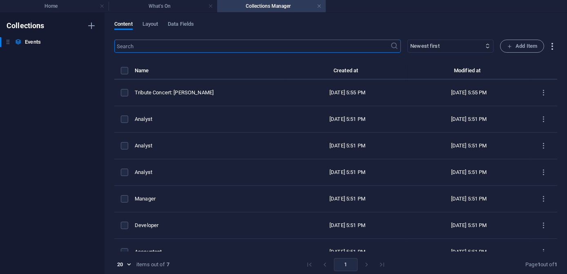
click at [551, 47] on icon "button" at bounding box center [552, 46] width 9 height 9
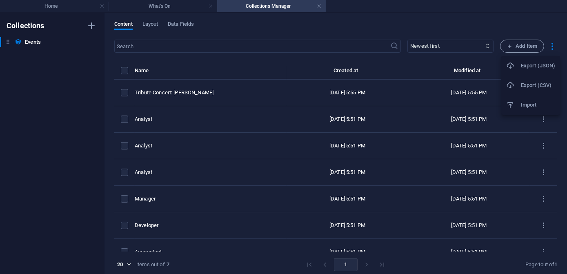
click at [526, 100] on h6 "Import" at bounding box center [538, 105] width 34 height 10
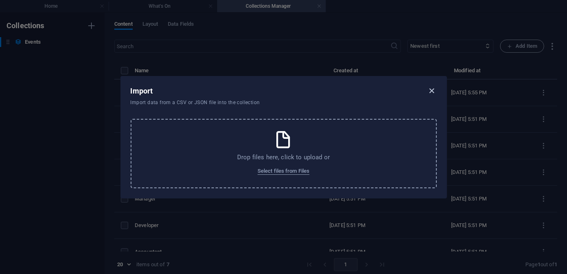
click at [431, 89] on icon "button" at bounding box center [431, 90] width 9 height 9
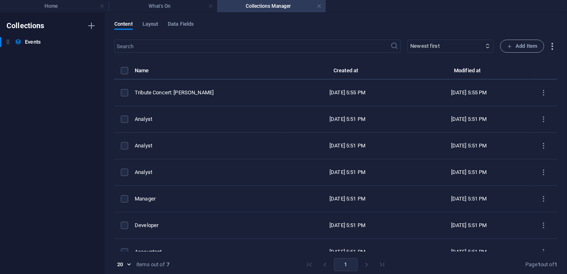
click at [551, 47] on icon "button" at bounding box center [552, 46] width 9 height 9
click at [534, 89] on h6 "Export (CSV)" at bounding box center [538, 85] width 34 height 10
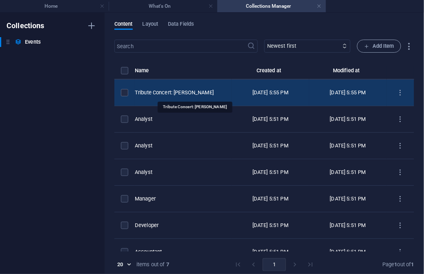
click at [192, 91] on div "Tribute Concert: [PERSON_NAME]" at bounding box center [180, 92] width 90 height 7
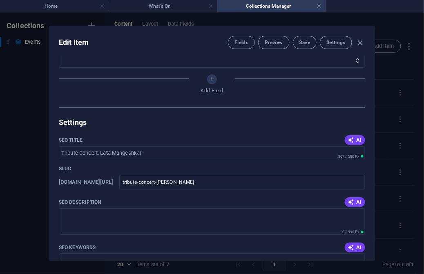
scroll to position [334, 0]
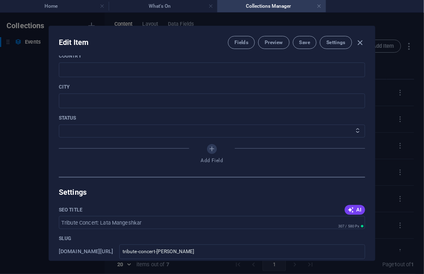
click at [355, 132] on icon at bounding box center [357, 130] width 5 height 5
click at [355, 131] on icon at bounding box center [357, 130] width 5 height 5
click at [355, 130] on icon at bounding box center [357, 130] width 5 height 5
drag, startPoint x: 265, startPoint y: 136, endPoint x: 247, endPoint y: 137, distance: 17.6
click at [264, 136] on select "Draft Published" at bounding box center [212, 131] width 306 height 13
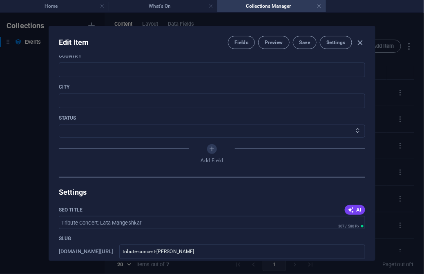
select select "Published"
click at [59, 125] on select "Draft Published" at bounding box center [212, 131] width 306 height 13
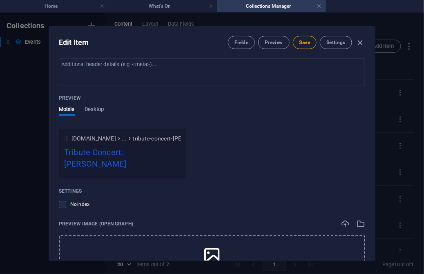
scroll to position [668, 0]
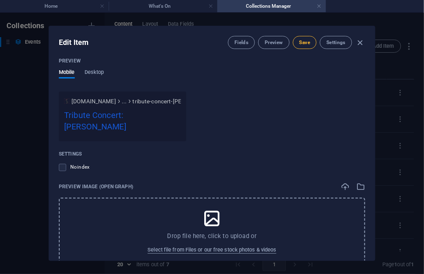
click at [302, 41] on span "Save" at bounding box center [304, 42] width 11 height 7
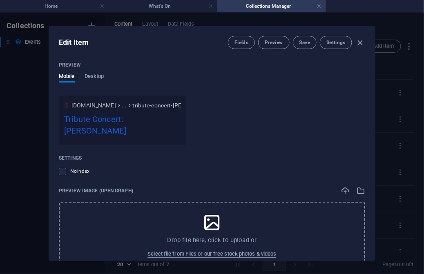
scroll to position [684, 0]
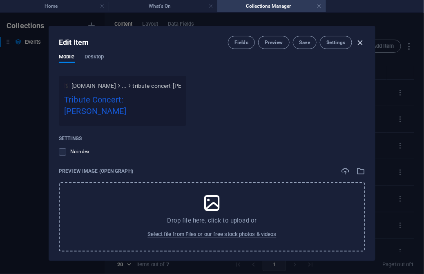
click at [358, 43] on icon "button" at bounding box center [360, 42] width 9 height 9
type input "[DATE]"
type input "tribute-concert-[PERSON_NAME]"
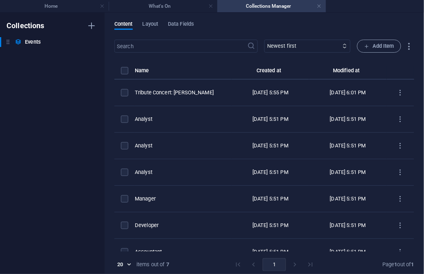
scroll to position [667, 0]
click at [321, 8] on link at bounding box center [319, 6] width 5 height 8
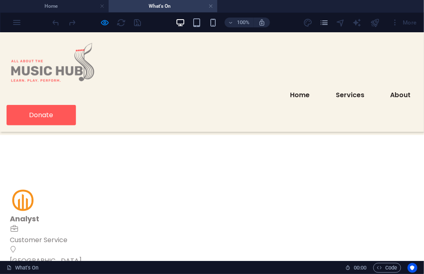
scroll to position [185, 0]
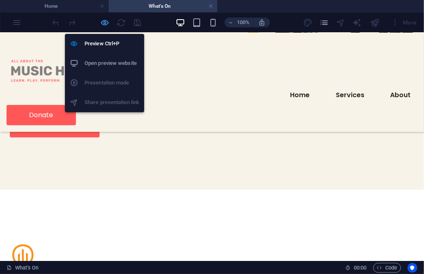
click at [105, 22] on icon "button" at bounding box center [104, 22] width 9 height 9
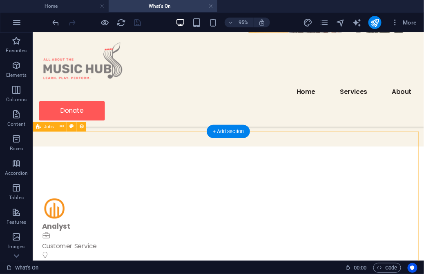
scroll to position [260, 0]
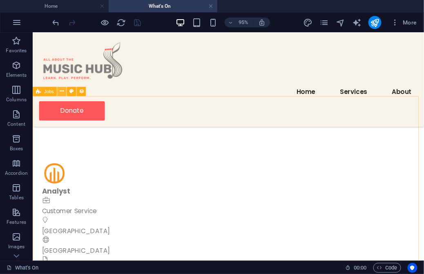
click at [60, 93] on icon at bounding box center [62, 91] width 4 height 8
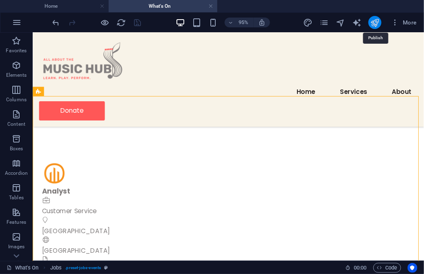
click at [376, 22] on icon "publish" at bounding box center [374, 22] width 9 height 9
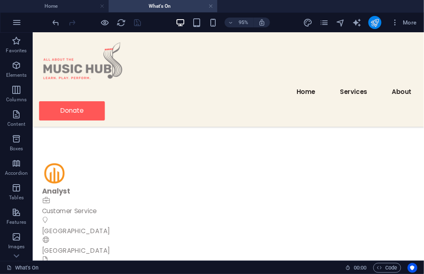
click at [376, 22] on icon "publish" at bounding box center [374, 22] width 9 height 9
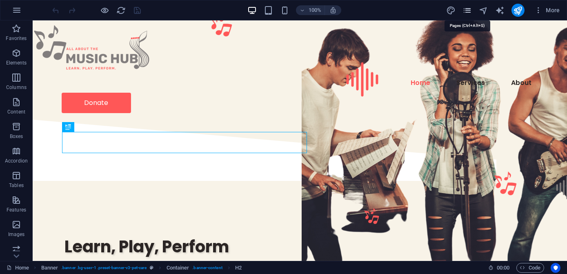
click at [424, 11] on icon "pages" at bounding box center [467, 10] width 9 height 9
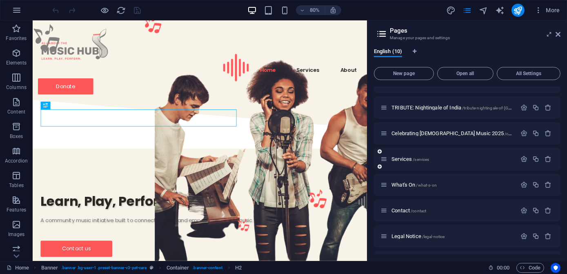
scroll to position [89, 0]
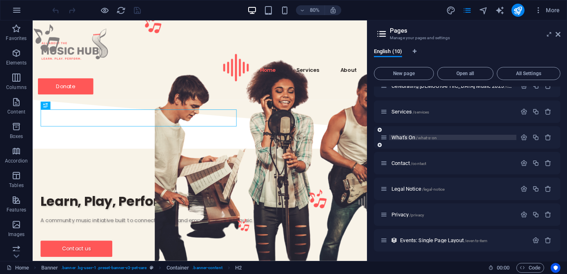
click at [404, 137] on span "What's On /what-s-on" at bounding box center [414, 137] width 45 height 6
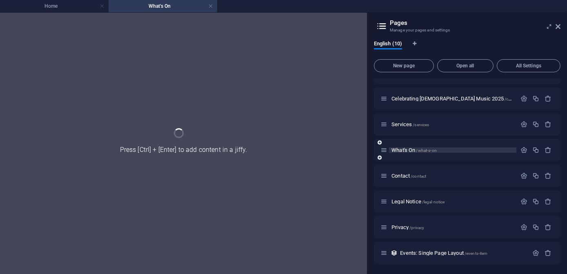
scroll to position [68, 0]
click at [404, 137] on div "Home / About /about TRIBUTE: Nightingale of India /tribute-nightingale-of-india…" at bounding box center [467, 138] width 187 height 254
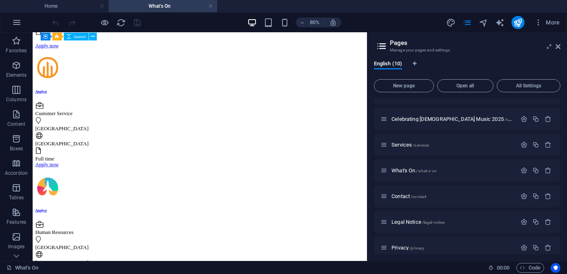
scroll to position [557, 0]
click at [68, 120] on icon at bounding box center [67, 120] width 4 height 7
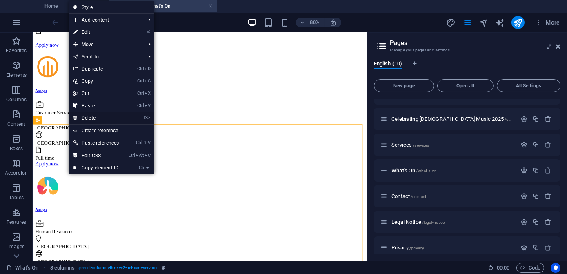
click at [99, 116] on link "⌦ Delete" at bounding box center [96, 118] width 55 height 12
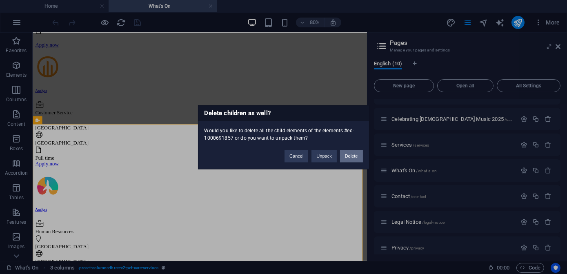
click at [350, 156] on button "Delete" at bounding box center [351, 156] width 23 height 12
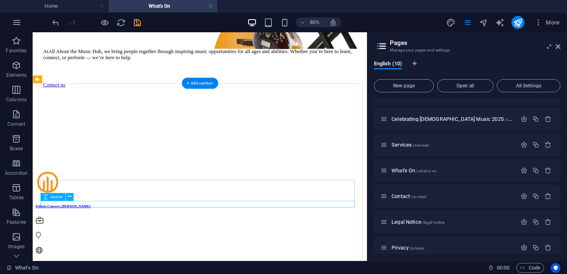
scroll to position [260, 0]
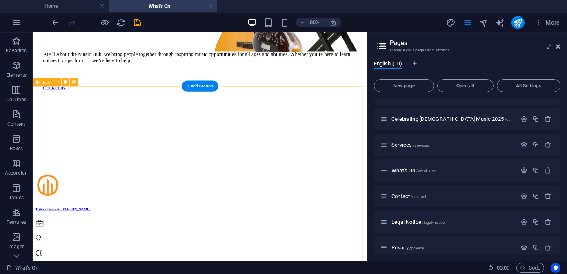
click at [56, 82] on icon at bounding box center [58, 82] width 4 height 7
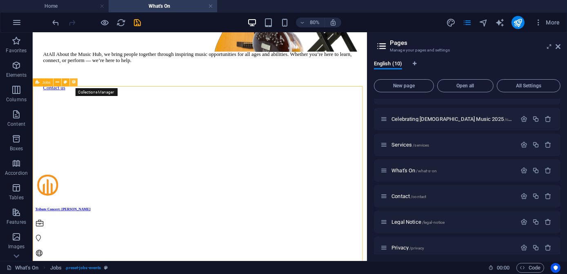
click at [74, 83] on icon at bounding box center [73, 82] width 4 height 7
select select "columns.publishing_date_DESC"
select select "columns.status"
select select "Published"
select select "columns.publishing_date"
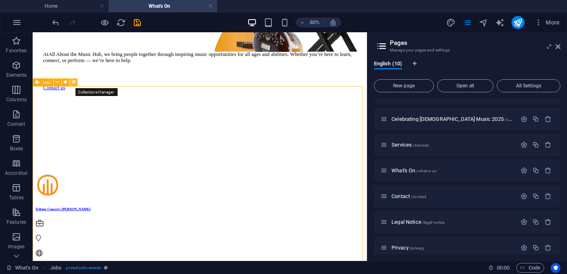
select select "past"
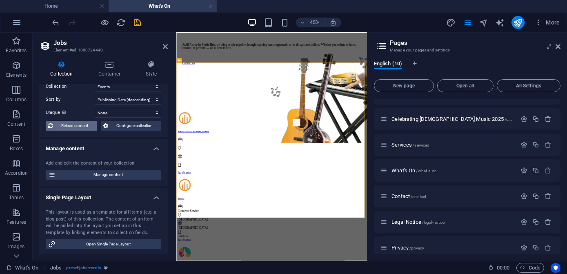
scroll to position [0, 0]
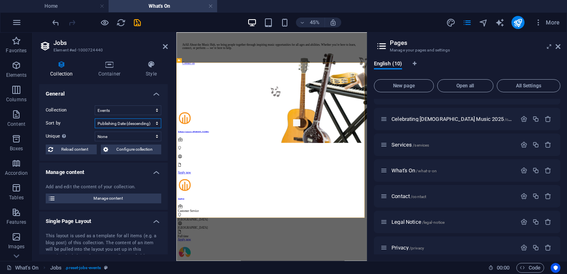
click at [155, 124] on select "Created at (ascending) Created at (descending) Updated at (ascending) Updated a…" at bounding box center [128, 123] width 67 height 10
click at [95, 118] on select "Created at (ascending) Created at (descending) Updated at (ascending) Updated a…" at bounding box center [128, 123] width 67 height 10
select select "columns.date_ASC"
select select "columns.status"
select select "Published"
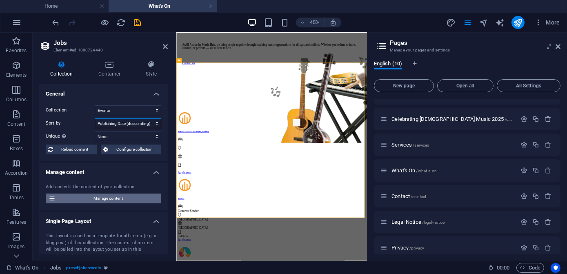
select select "columns.publishing_date"
select select "past"
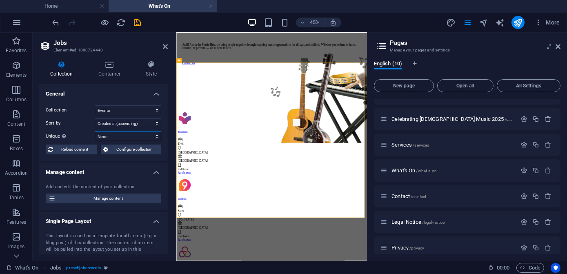
click at [155, 137] on select "None Event Image Name Slug Date Content Department Job type Publishing Date Cou…" at bounding box center [128, 137] width 67 height 10
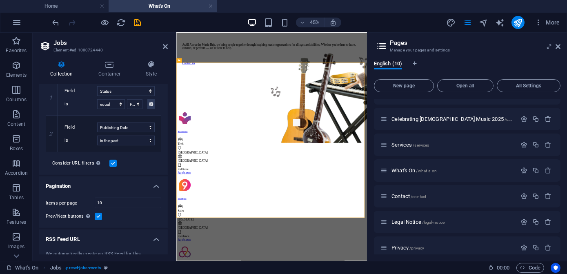
scroll to position [185, 0]
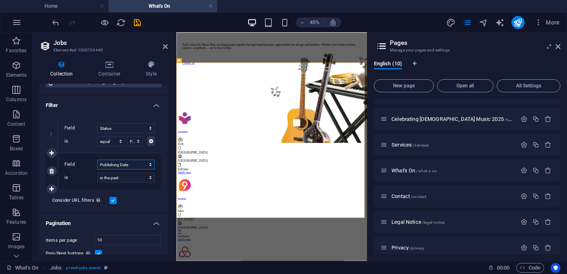
click at [148, 164] on select "Created at Updated at Name Slug Date Department Job type Publishing Date Countr…" at bounding box center [126, 165] width 58 height 10
select select "columns.date"
click at [97, 160] on select "Created at Updated at Name Slug Date Department Job type Publishing Date Countr…" at bounding box center [126, 165] width 58 height 10
select select "Published"
click at [149, 178] on select "in the past in the future before before or at after after or at" at bounding box center [126, 178] width 58 height 10
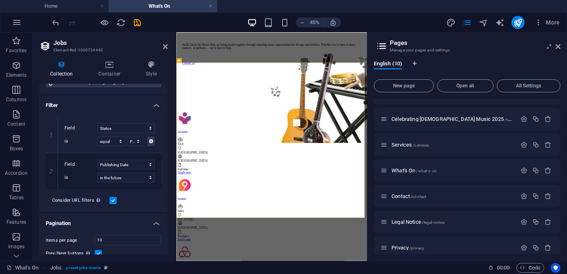
select select "columns.date_ASC"
select select "columns.status"
select select "Published"
select select "columns.date"
select select "future"
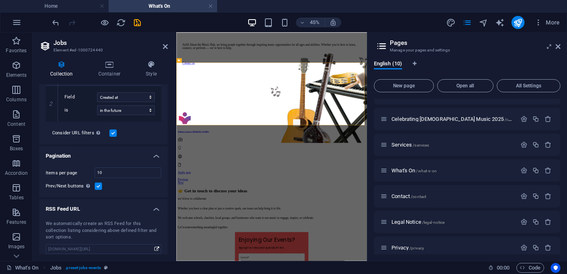
scroll to position [258, 0]
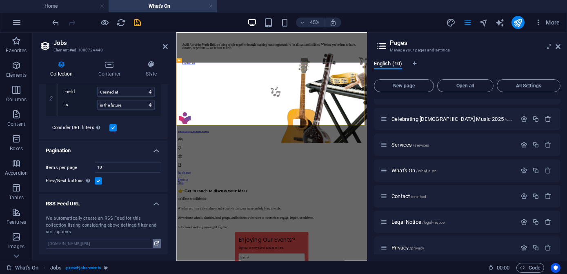
click at [156, 244] on icon at bounding box center [156, 243] width 5 height 9
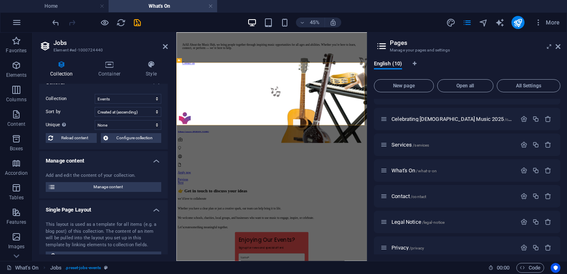
scroll to position [0, 0]
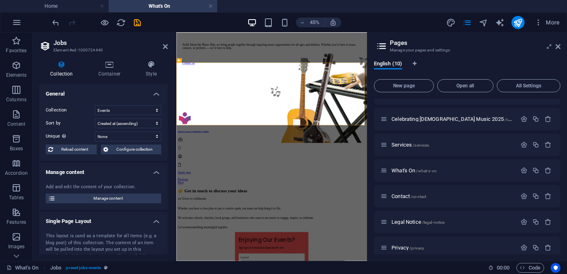
click at [60, 45] on h2 "Jobs" at bounding box center [111, 42] width 114 height 7
click at [133, 23] on icon "save" at bounding box center [137, 22] width 9 height 9
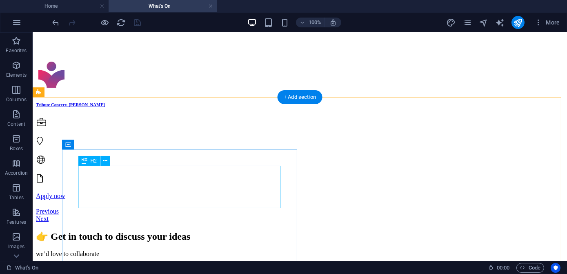
scroll to position [260, 0]
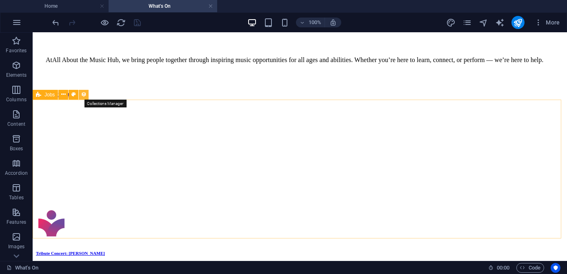
click at [82, 94] on icon at bounding box center [84, 94] width 6 height 9
select select "columns.date_ASC"
select select "columns.status"
select select "Published"
select select "columns.date"
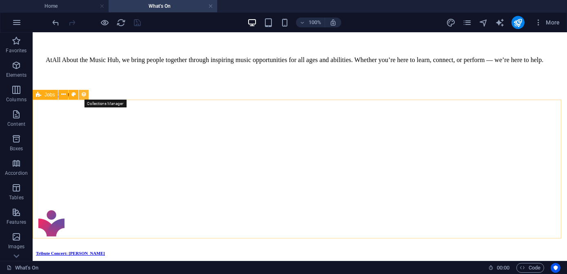
select select "future"
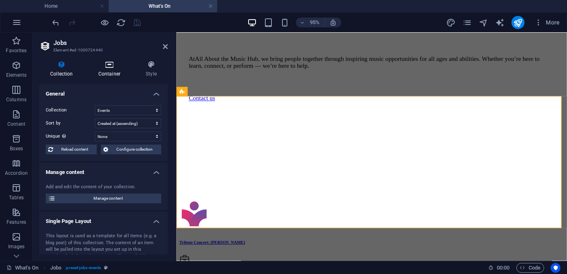
click at [107, 62] on icon at bounding box center [109, 64] width 44 height 8
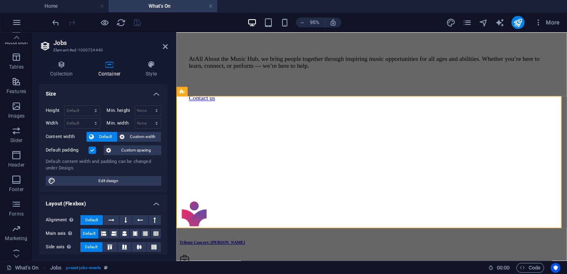
scroll to position [139, 0]
click at [15, 245] on icon "button" at bounding box center [16, 245] width 10 height 10
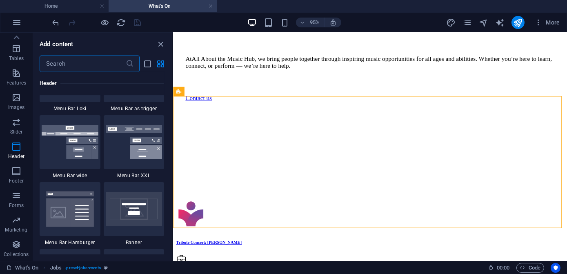
scroll to position [5055, 0]
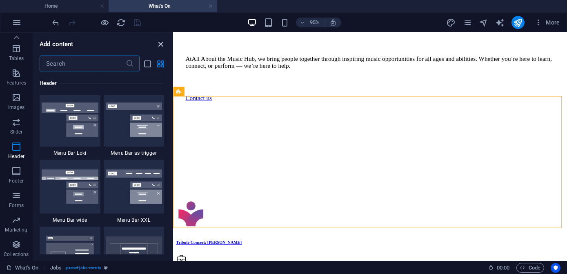
click at [158, 45] on icon "close panel" at bounding box center [160, 44] width 9 height 9
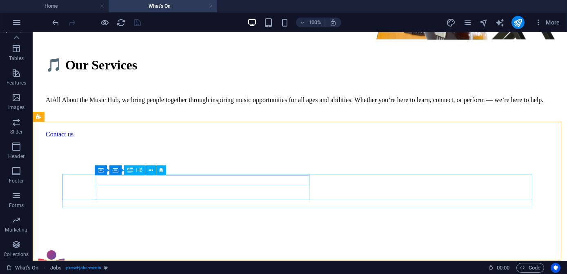
scroll to position [260, 0]
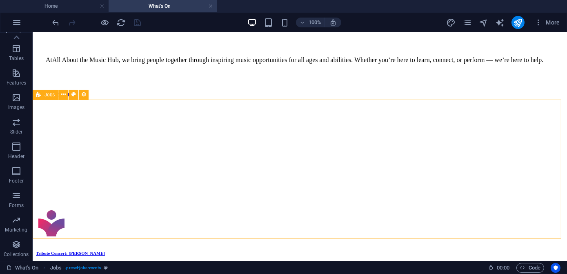
click at [46, 94] on span "Jobs" at bounding box center [50, 94] width 10 height 5
click at [60, 95] on button at bounding box center [63, 95] width 10 height 10
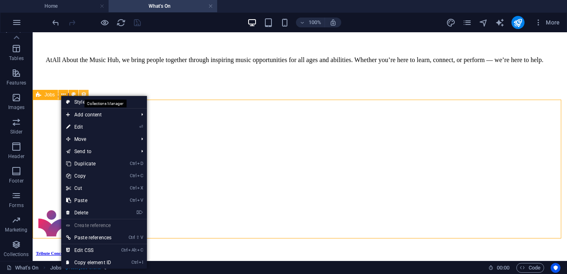
click at [83, 94] on icon at bounding box center [84, 94] width 6 height 9
select select "columns.date_ASC"
select select "columns.status"
select select "Published"
select select "columns.date"
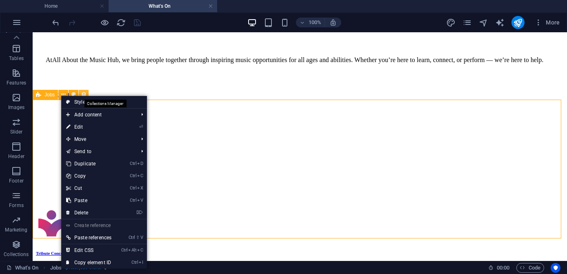
select select "future"
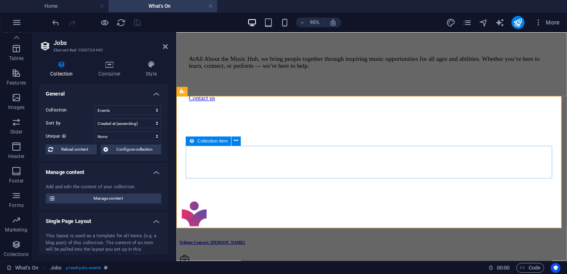
click at [197, 141] on span "Collection item" at bounding box center [212, 141] width 31 height 4
click at [238, 142] on icon at bounding box center [236, 141] width 4 height 8
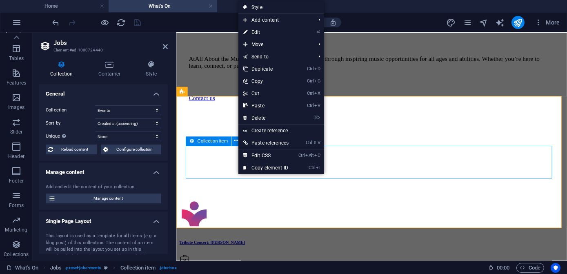
click at [215, 143] on span "Collection item" at bounding box center [212, 141] width 31 height 4
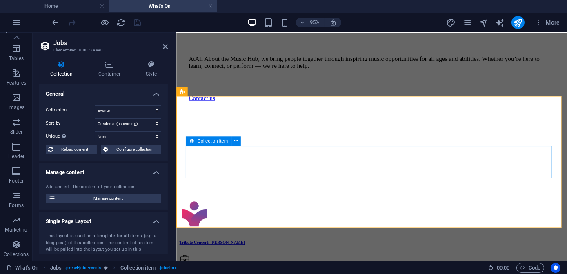
click at [215, 143] on span "Collection item" at bounding box center [212, 141] width 31 height 4
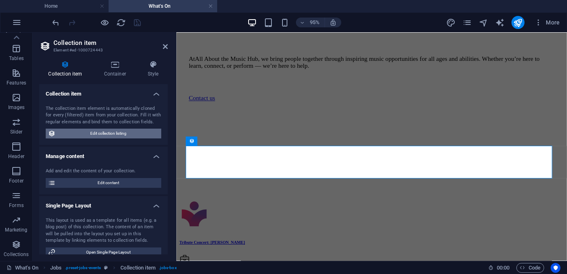
click at [122, 131] on span "Edit collection listing" at bounding box center [108, 134] width 101 height 10
select select "columns.date_ASC"
select select "columns.status"
select select "Published"
select select "columns.date"
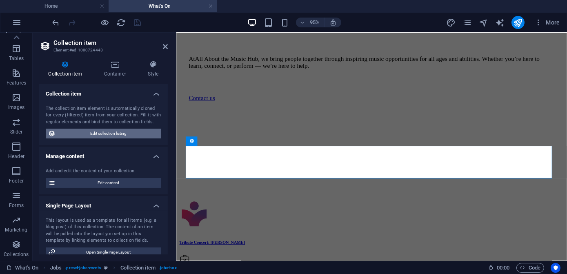
select select "future"
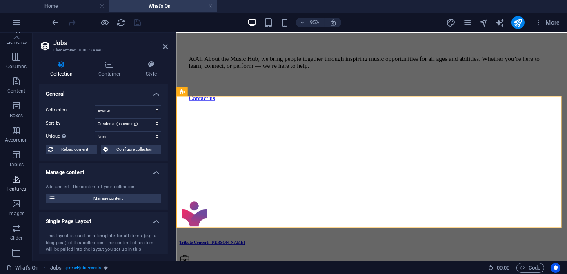
scroll to position [0, 0]
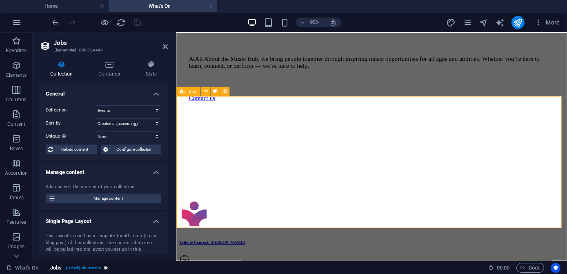
click at [82, 267] on span ". preset-jobs-events" at bounding box center [83, 268] width 36 height 10
click at [225, 91] on icon at bounding box center [224, 91] width 5 height 8
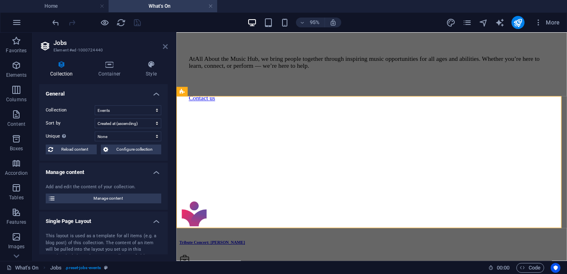
click at [163, 46] on icon at bounding box center [165, 46] width 5 height 7
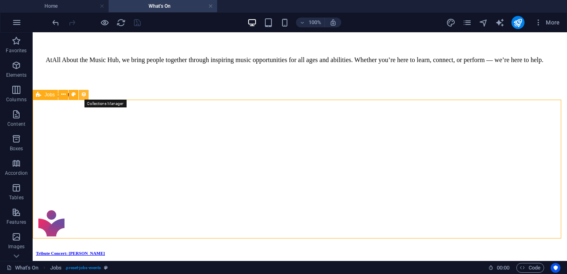
click at [84, 94] on icon at bounding box center [84, 94] width 6 height 9
select select "columns.date_ASC"
select select "columns.status"
select select "Published"
select select "columns.date"
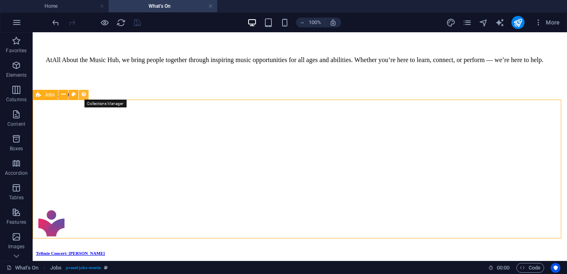
select select "future"
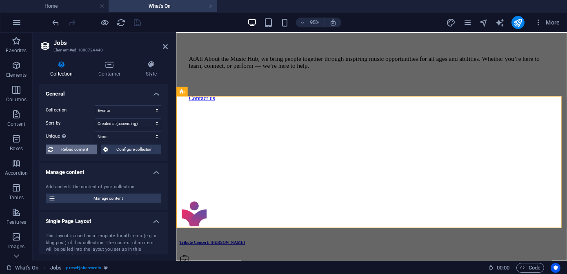
click at [68, 149] on span "Reload content" at bounding box center [75, 150] width 39 height 10
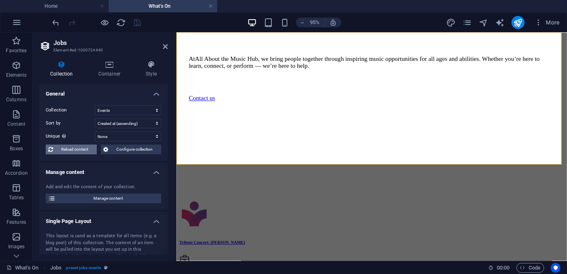
scroll to position [327, 0]
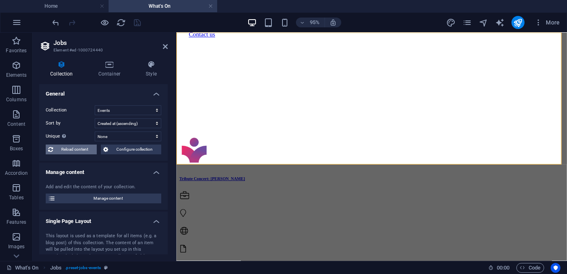
select select "columns.date_ASC"
select select "columns.status"
select select "Published"
select select "columns.date"
select select "future"
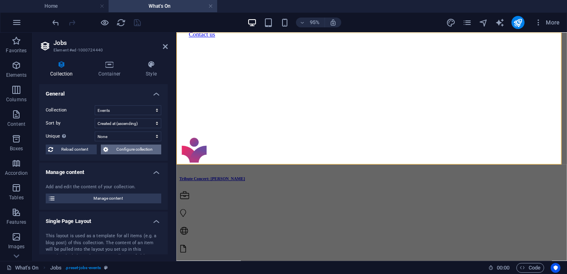
click at [108, 148] on button "Configure collection" at bounding box center [131, 150] width 60 height 10
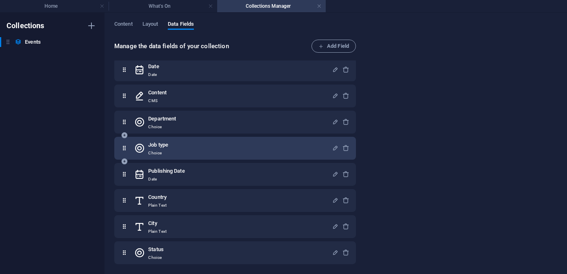
scroll to position [0, 0]
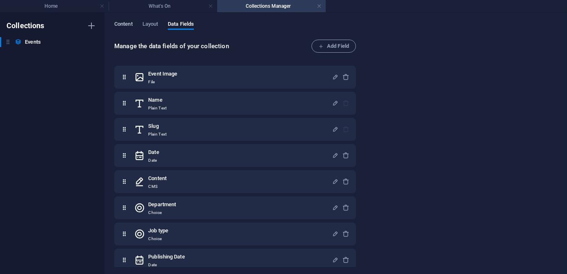
click at [123, 24] on span "Content" at bounding box center [123, 24] width 18 height 11
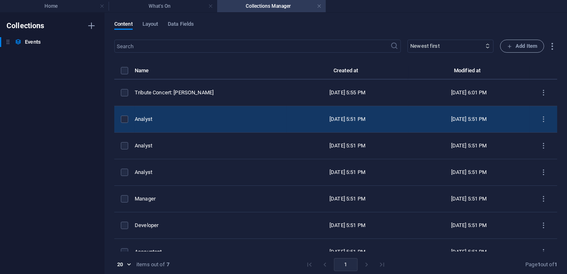
click at [173, 119] on div "Analyst" at bounding box center [207, 119] width 145 height 7
select select "Customer Service"
select select "Full time"
select select "Published"
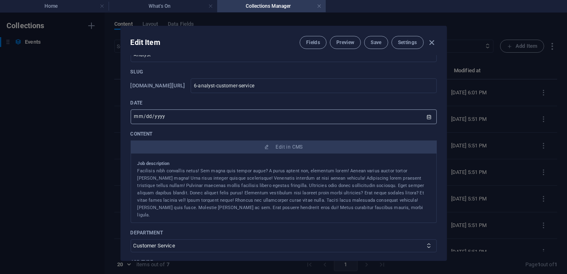
click at [424, 117] on input "date" at bounding box center [284, 116] width 306 height 15
type input "2025-10-03"
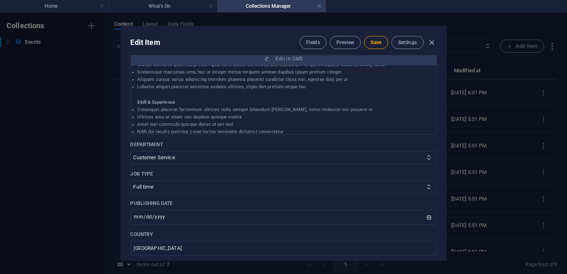
scroll to position [260, 0]
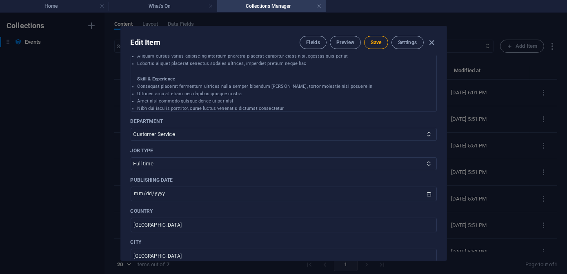
click at [141, 151] on p "Job type" at bounding box center [284, 150] width 306 height 7
click at [308, 40] on span "Fields" at bounding box center [313, 42] width 14 height 7
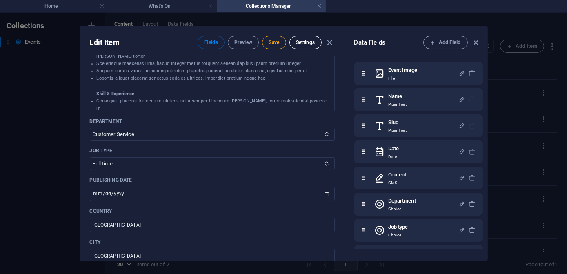
scroll to position [100, 0]
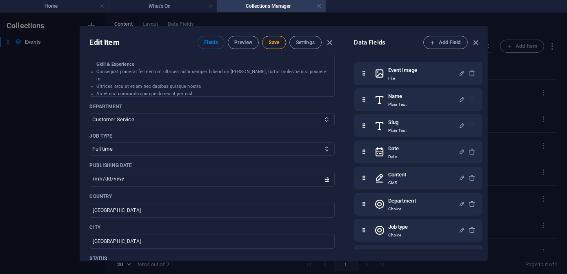
click at [105, 134] on p "Job type" at bounding box center [212, 136] width 245 height 7
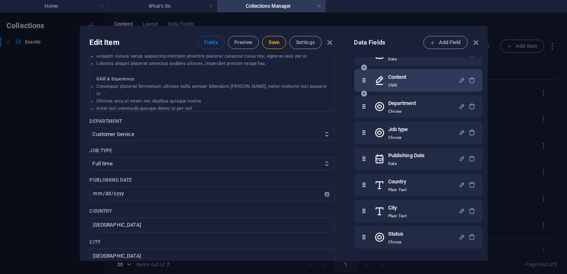
scroll to position [99, 0]
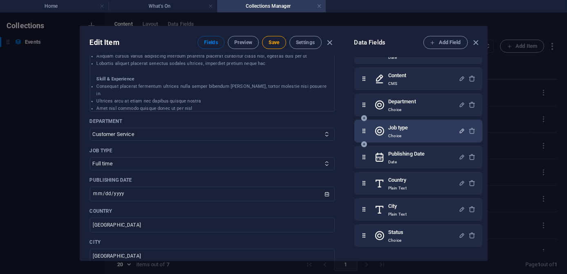
click at [424, 131] on icon "button" at bounding box center [462, 130] width 7 height 7
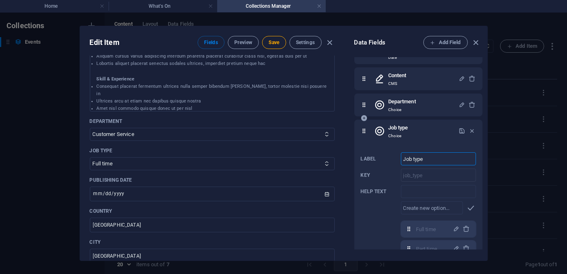
drag, startPoint x: 428, startPoint y: 159, endPoint x: 385, endPoint y: 156, distance: 43.0
click at [385, 156] on div "Label Job type ​ Key job_type ​ Help text ​ ​ Full time,Part time,Internship,Fr…" at bounding box center [418, 234] width 115 height 170
type input "Event Type"
click at [424, 208] on icon "button" at bounding box center [470, 207] width 9 height 9
click at [424, 210] on input "text" at bounding box center [432, 207] width 62 height 13
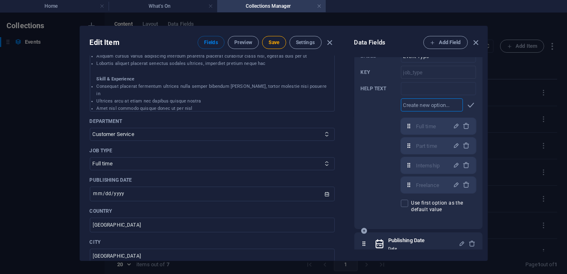
scroll to position [211, 0]
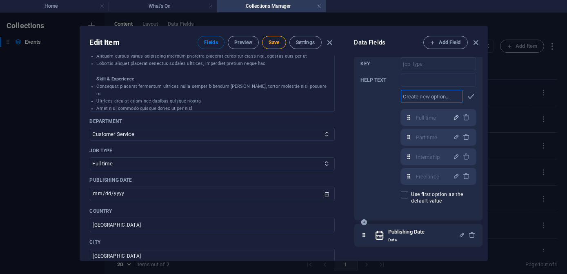
click at [424, 116] on icon "button" at bounding box center [456, 117] width 7 height 7
drag, startPoint x: 439, startPoint y: 118, endPoint x: 396, endPoint y: 118, distance: 42.5
click at [396, 118] on div "Label Event Type ​ Key job_type ​ Help text ​ ​ Full time,Part time,Internship,…" at bounding box center [418, 123] width 115 height 170
type input "Concert"
click at [424, 116] on icon "button" at bounding box center [456, 117] width 7 height 7
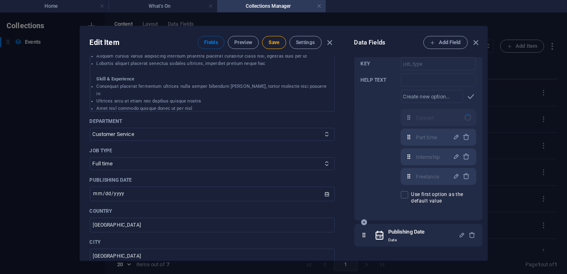
select select "Concert"
click at [424, 136] on icon "button" at bounding box center [456, 137] width 7 height 7
drag, startPoint x: 440, startPoint y: 135, endPoint x: 407, endPoint y: 136, distance: 33.5
click at [407, 136] on div "Part time ​" at bounding box center [438, 137] width 75 height 16
type input "P"
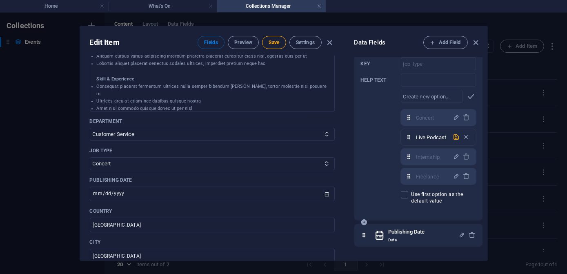
scroll to position [0, 0]
type input "Live Podcast"
click at [424, 132] on div "Live Podcast ​" at bounding box center [438, 137] width 75 height 16
click at [424, 138] on icon "button" at bounding box center [456, 137] width 7 height 7
click at [424, 156] on icon "button" at bounding box center [456, 156] width 7 height 7
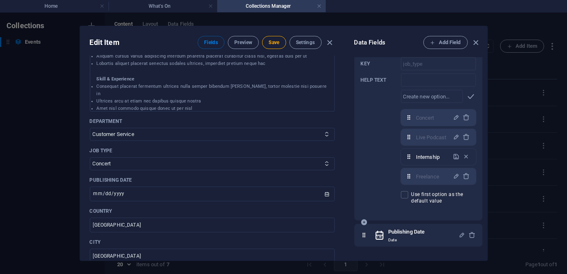
drag, startPoint x: 441, startPoint y: 156, endPoint x: 395, endPoint y: 157, distance: 45.8
click at [395, 157] on div "Label Event Type ​ Key job_type ​ Help text ​ ​ Concert,Live Podcast,Internship…" at bounding box center [418, 123] width 115 height 170
type input "Podcast Release"
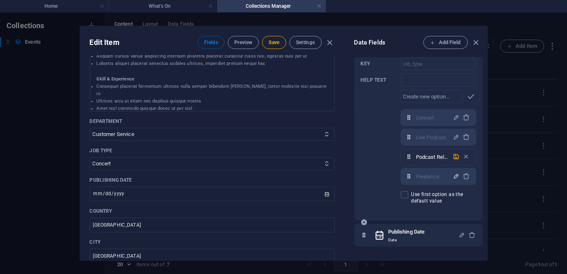
click at [424, 176] on icon "button" at bounding box center [456, 176] width 7 height 7
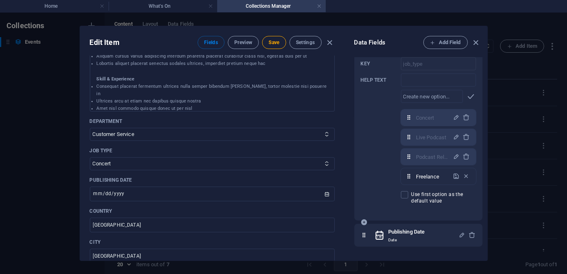
drag, startPoint x: 442, startPoint y: 177, endPoint x: 384, endPoint y: 177, distance: 57.6
click at [384, 177] on div "Label Event Type ​ Key job_type ​ Help text ​ ​ Concert,Live Podcast,Internship…" at bounding box center [418, 123] width 115 height 170
type input "Lessons"
click at [424, 203] on span "Use first option as the default value" at bounding box center [444, 197] width 65 height 13
click at [412, 199] on input "Use first option as the default value" at bounding box center [406, 194] width 11 height 7
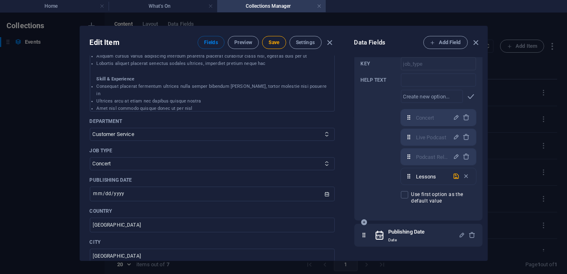
checkbox input "true"
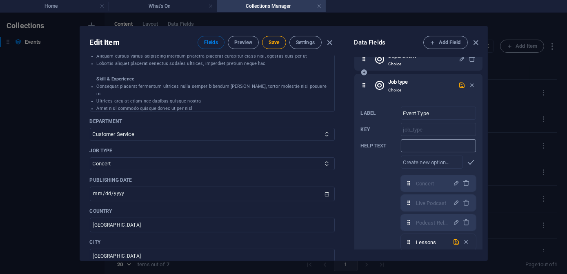
scroll to position [141, 0]
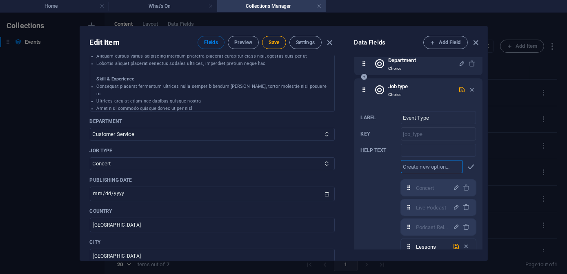
click at [415, 167] on input "text" at bounding box center [432, 166] width 62 height 13
type input "Workshop"
click at [424, 167] on icon "button" at bounding box center [470, 166] width 9 height 9
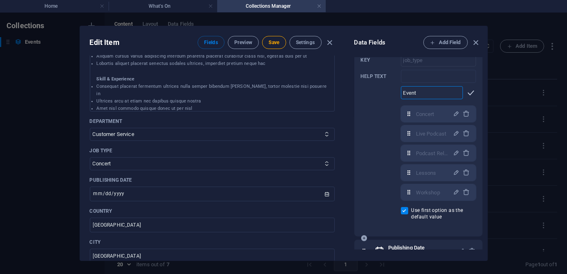
type input "Event"
click at [424, 92] on icon "button" at bounding box center [470, 92] width 9 height 9
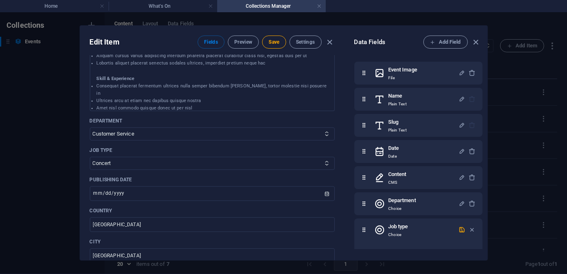
scroll to position [0, 0]
click at [274, 45] on span "Save" at bounding box center [274, 42] width 11 height 7
click at [329, 42] on icon "button" at bounding box center [329, 42] width 9 height 9
type input "[DATE]"
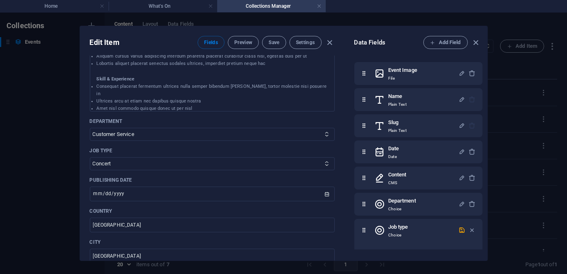
type input "6-analyst-customer-service"
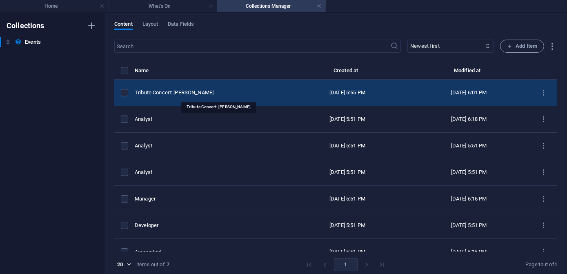
click at [186, 92] on div "Tribute Concert: [PERSON_NAME]" at bounding box center [207, 92] width 145 height 7
select select "Published"
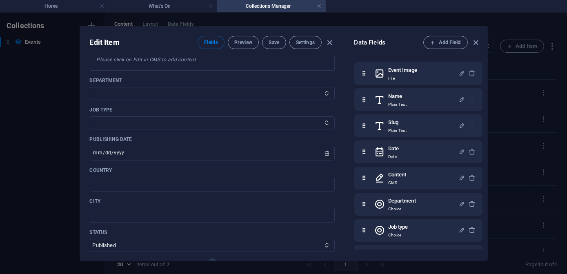
scroll to position [223, 0]
click at [325, 118] on icon at bounding box center [326, 119] width 5 height 5
click at [320, 120] on select "Concert Live Podcast Internship Freelance" at bounding box center [212, 120] width 245 height 13
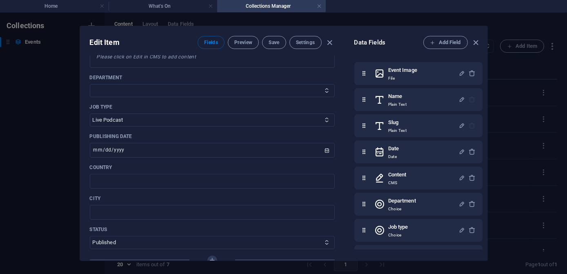
click at [90, 114] on select "Concert Live Podcast Internship Freelance" at bounding box center [212, 120] width 245 height 13
click at [325, 118] on icon at bounding box center [326, 119] width 5 height 5
click at [324, 119] on icon at bounding box center [326, 119] width 5 height 5
click at [325, 121] on icon at bounding box center [326, 119] width 5 height 5
click at [324, 123] on select "Concert Live Podcast Internship Freelance" at bounding box center [212, 120] width 245 height 13
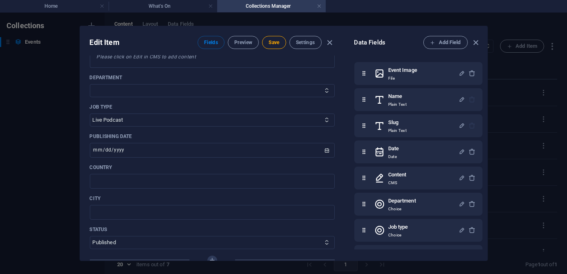
select select "Concert"
click at [90, 114] on select "Concert Live Podcast Internship Freelance" at bounding box center [212, 120] width 245 height 13
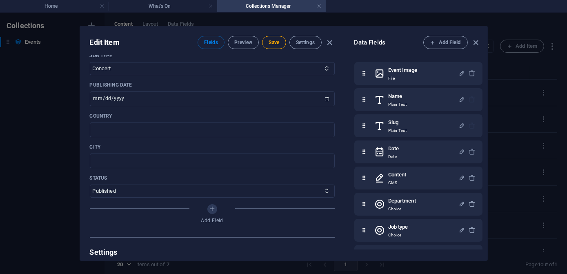
scroll to position [297, 0]
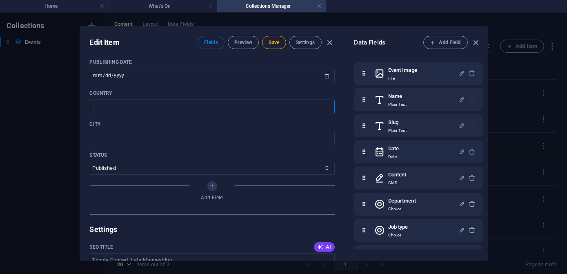
click at [253, 107] on input "text" at bounding box center [212, 107] width 245 height 15
type input "United Kingdom"
drag, startPoint x: 105, startPoint y: 136, endPoint x: 84, endPoint y: 136, distance: 21.2
click at [84, 136] on div "Event Image Drop file here, click to upload or Select file from Files or our fr…" at bounding box center [212, 158] width 265 height 205
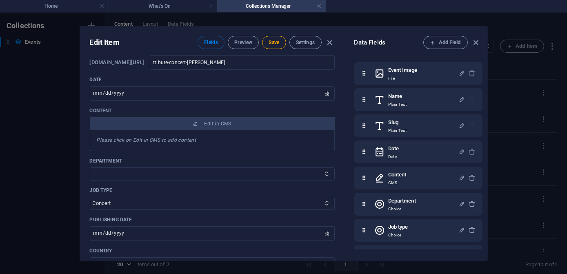
scroll to position [127, 0]
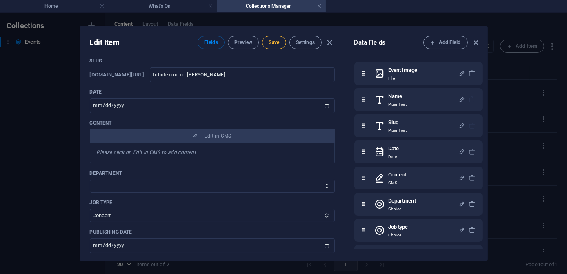
type input "Birmingham"
click at [270, 42] on span "Save" at bounding box center [274, 42] width 11 height 7
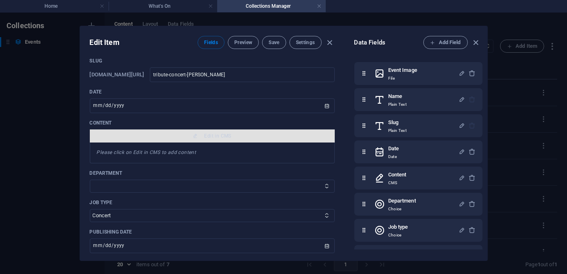
click at [213, 133] on span "Edit in CMS" at bounding box center [218, 136] width 27 height 7
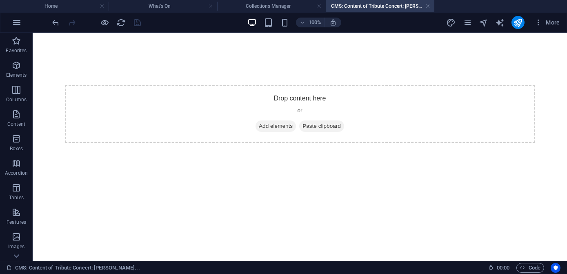
scroll to position [0, 0]
click at [424, 7] on link at bounding box center [428, 6] width 5 height 8
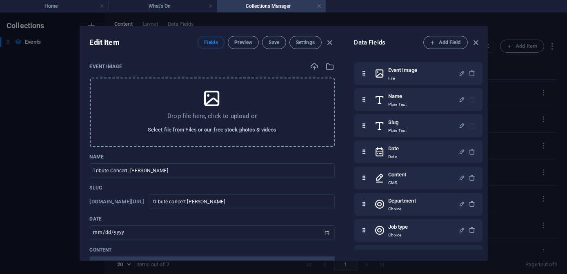
click at [184, 130] on span "Select file from Files or our free stock photos & videos" at bounding box center [212, 130] width 129 height 10
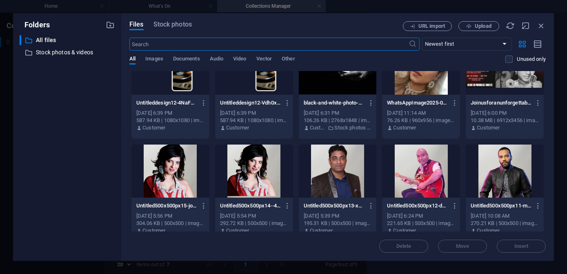
scroll to position [111, 0]
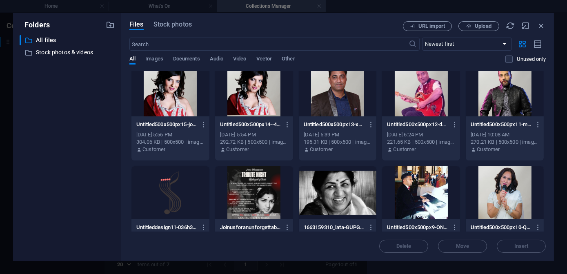
click at [321, 193] on div at bounding box center [338, 192] width 78 height 53
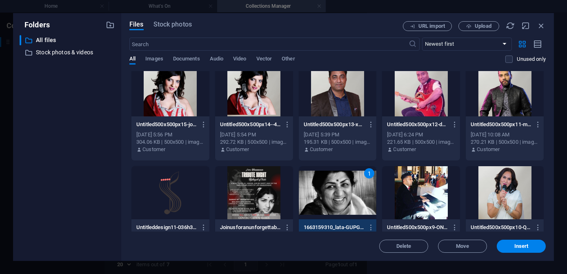
drag, startPoint x: 517, startPoint y: 248, endPoint x: 373, endPoint y: 203, distance: 150.7
click at [424, 248] on span "Insert" at bounding box center [522, 246] width 14 height 5
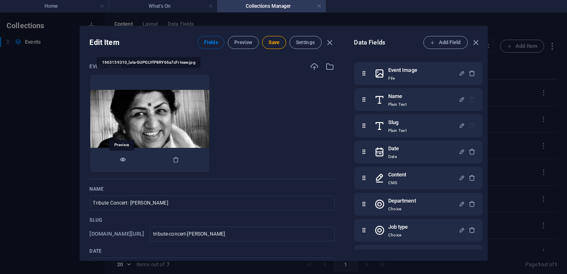
click at [120, 159] on icon "button" at bounding box center [123, 159] width 7 height 7
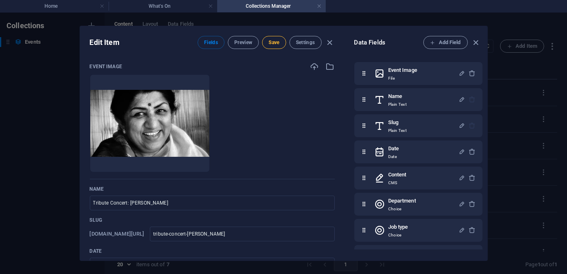
click at [277, 46] on button "Save" at bounding box center [274, 42] width 24 height 13
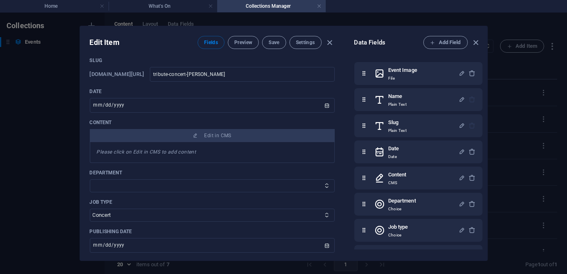
scroll to position [185, 0]
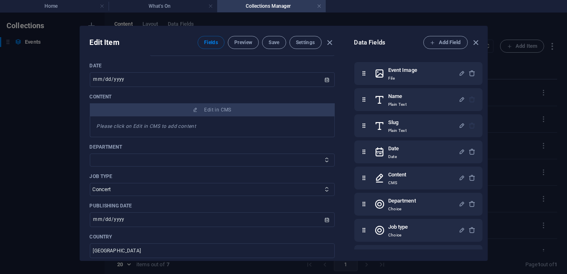
click at [424, 42] on icon "button" at bounding box center [475, 42] width 9 height 9
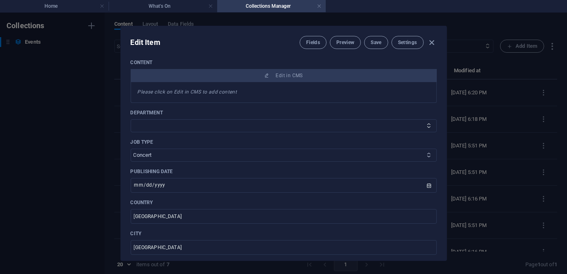
scroll to position [111, 0]
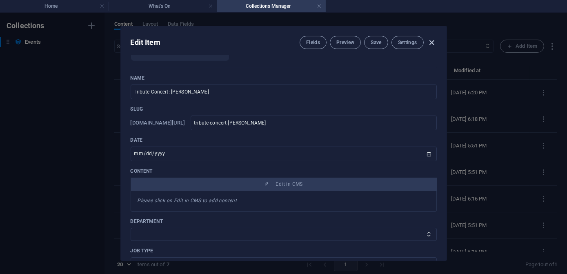
click at [424, 41] on icon "button" at bounding box center [431, 42] width 9 height 9
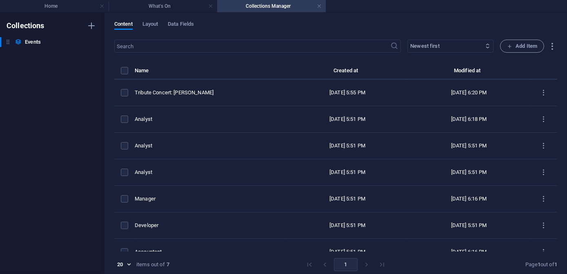
type input "[DATE]"
type input "tribute-concert-[PERSON_NAME]"
click at [158, 9] on h4 "What's On" at bounding box center [163, 6] width 109 height 9
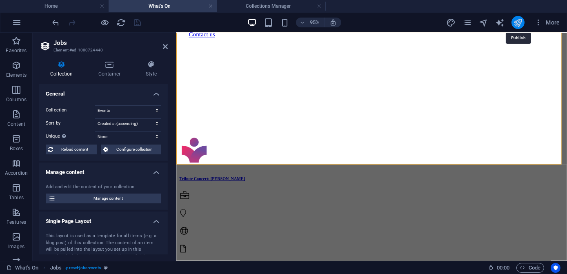
click at [424, 22] on icon "publish" at bounding box center [517, 22] width 9 height 9
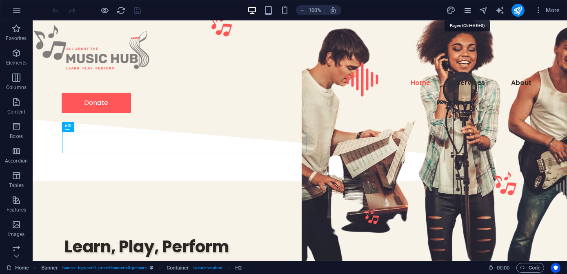
click at [464, 9] on icon "pages" at bounding box center [467, 10] width 9 height 9
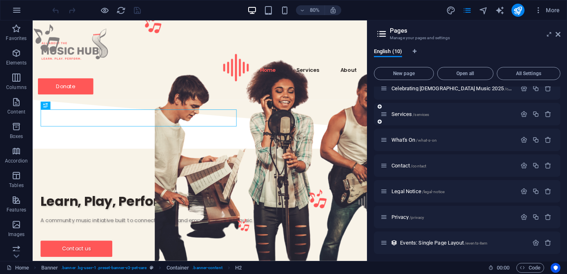
scroll to position [89, 0]
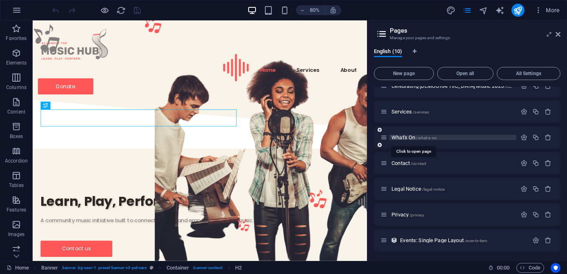
click at [404, 135] on span "What's On /what-s-on" at bounding box center [414, 137] width 45 height 6
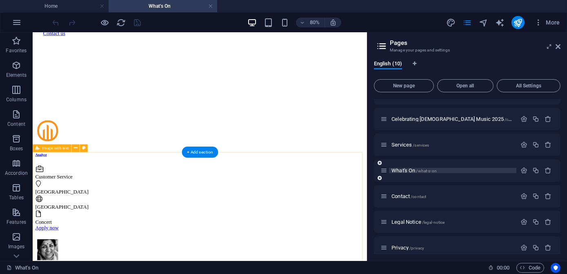
scroll to position [260, 0]
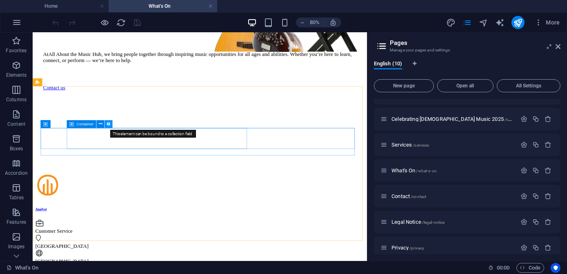
click at [107, 125] on icon at bounding box center [108, 123] width 4 height 7
select select "px"
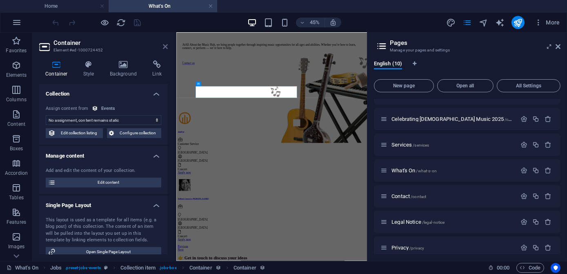
drag, startPoint x: 165, startPoint y: 47, endPoint x: 165, endPoint y: 19, distance: 28.2
click at [165, 47] on icon at bounding box center [165, 46] width 5 height 7
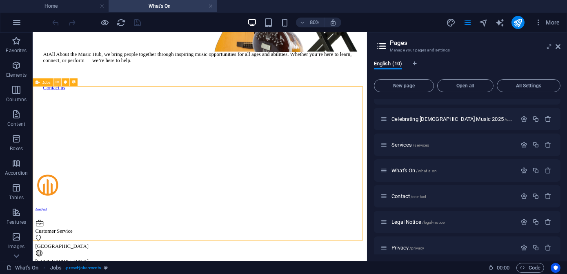
click at [57, 82] on icon at bounding box center [58, 82] width 4 height 7
click at [74, 83] on icon at bounding box center [73, 82] width 4 height 7
select select "columns.date_ASC"
select select "columns.status"
select select "Published"
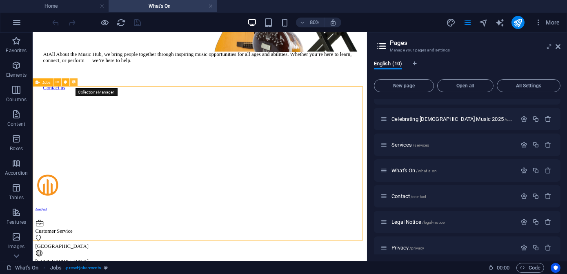
select select "columns.date"
select select "future"
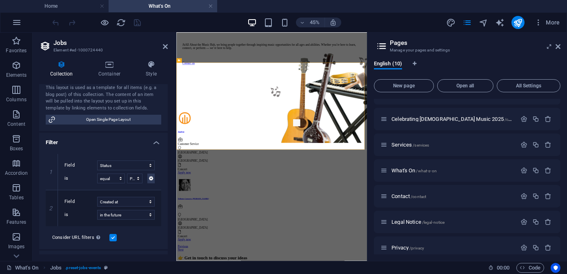
scroll to position [74, 0]
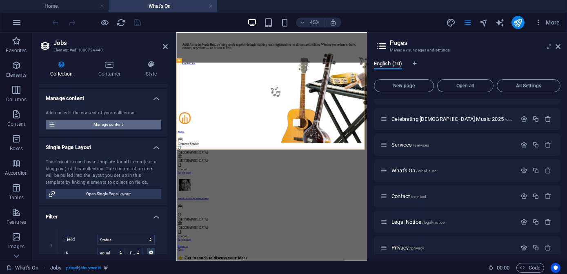
click at [96, 126] on span "Manage content" at bounding box center [108, 125] width 101 height 10
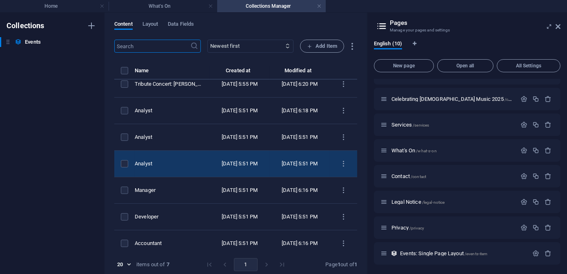
scroll to position [0, 0]
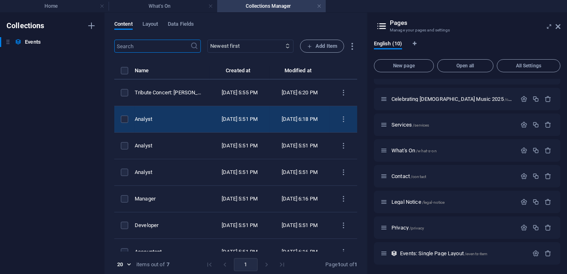
click at [203, 118] on div "Analyst" at bounding box center [169, 119] width 69 height 7
select select "Customer Service"
select select "Concert"
select select "Published"
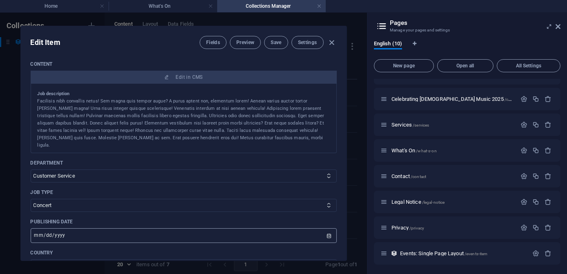
scroll to position [223, 0]
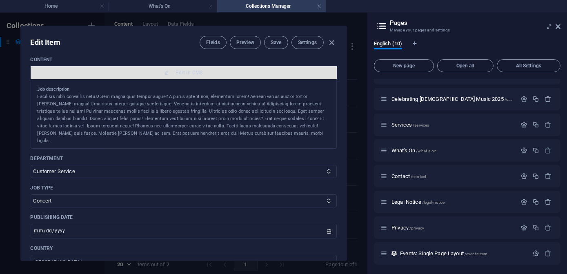
click at [187, 72] on span "Edit in CMS" at bounding box center [189, 72] width 27 height 7
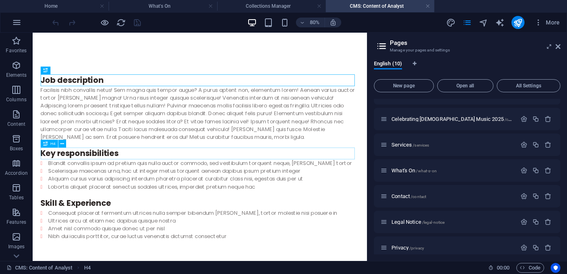
scroll to position [27, 0]
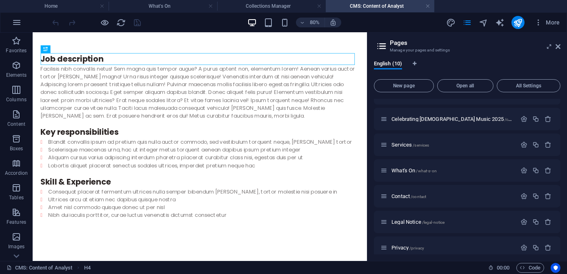
click at [207, 47] on div "Job description Facilisis nibh convallis netus! Sem magna quis tempor augue? A …" at bounding box center [242, 162] width 418 height 312
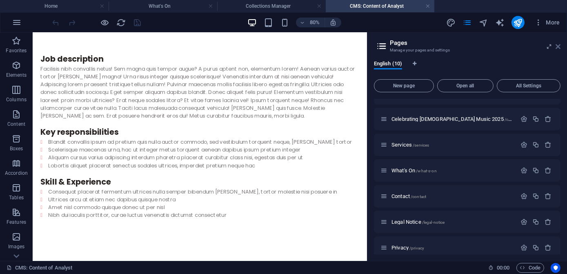
click at [558, 45] on icon at bounding box center [558, 46] width 5 height 7
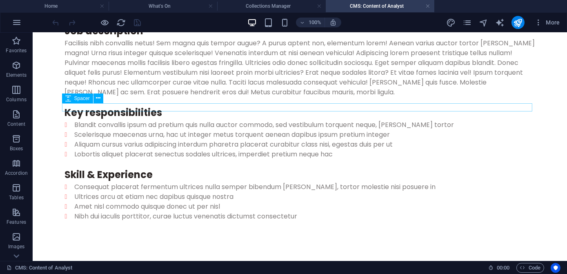
scroll to position [74, 0]
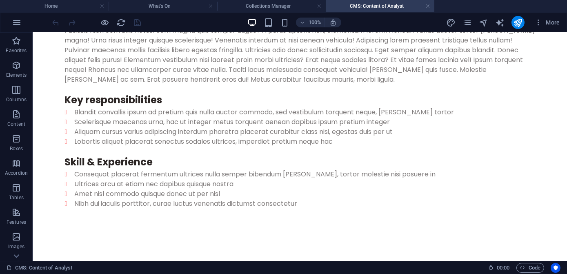
click at [176, 214] on div "Job description Facilisis nibh convallis netus! Sem magna quis tempor augue? A …" at bounding box center [300, 110] width 490 height 302
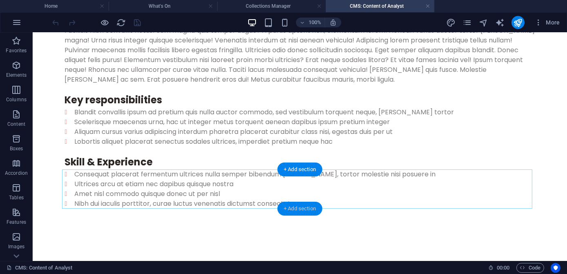
click at [300, 210] on div "+ Add section" at bounding box center [299, 209] width 45 height 14
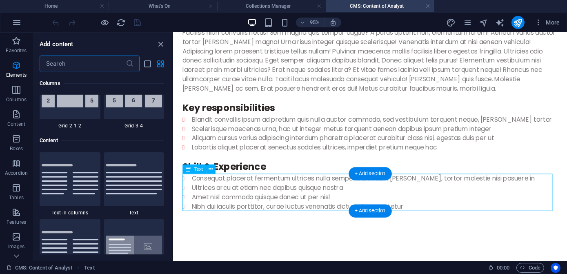
scroll to position [1429, 0]
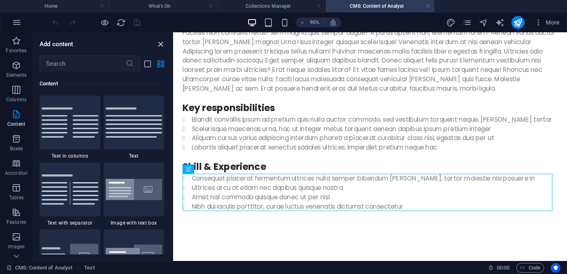
click at [159, 45] on icon "close panel" at bounding box center [160, 44] width 9 height 9
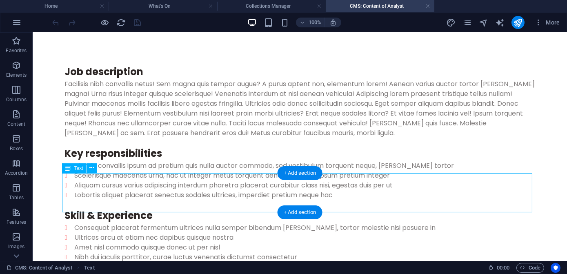
scroll to position [0, 0]
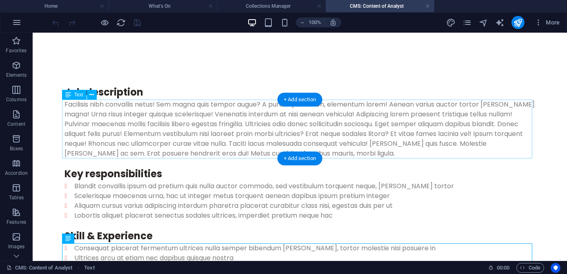
click at [338, 127] on div "Facilisis nibh convallis netus! Sem magna quis tempor augue? A purus aptent non…" at bounding box center [300, 129] width 471 height 59
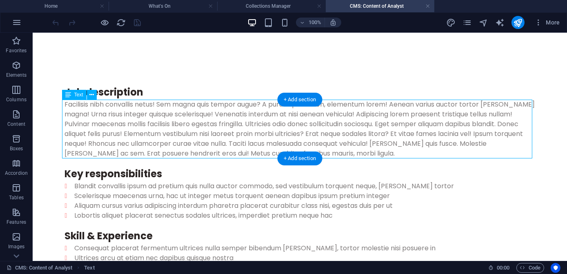
click at [230, 125] on div "Facilisis nibh convallis netus! Sem magna quis tempor augue? A purus aptent non…" at bounding box center [300, 129] width 471 height 59
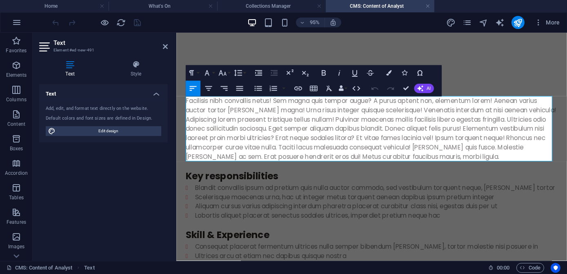
click at [233, 127] on div "Facilisis nibh convallis netus! Sem magna quis tempor augue? A purus aptent non…" at bounding box center [382, 134] width 392 height 69
click at [259, 215] on div "Blandit convallis ipsum ad pretium quis nulla auctor commodo, sed vestibulum to…" at bounding box center [382, 210] width 392 height 39
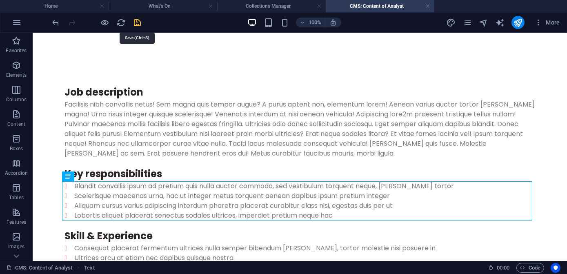
click at [136, 22] on icon "save" at bounding box center [137, 22] width 9 height 9
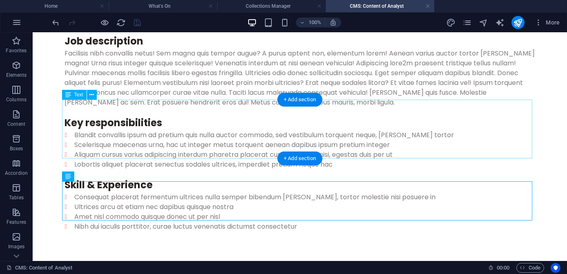
scroll to position [74, 0]
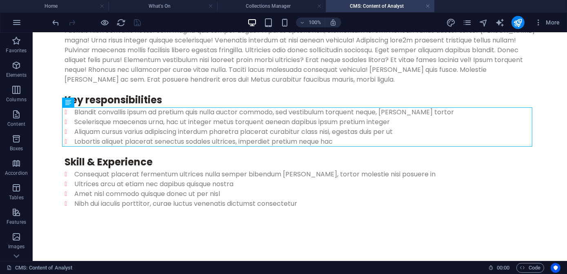
click at [427, 7] on link at bounding box center [428, 6] width 5 height 8
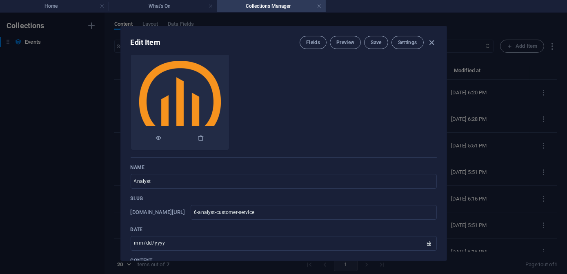
scroll to position [0, 0]
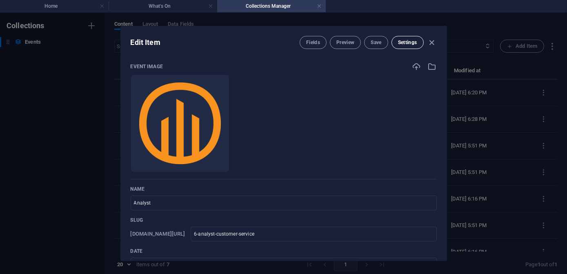
click at [405, 44] on span "Settings" at bounding box center [407, 42] width 19 height 7
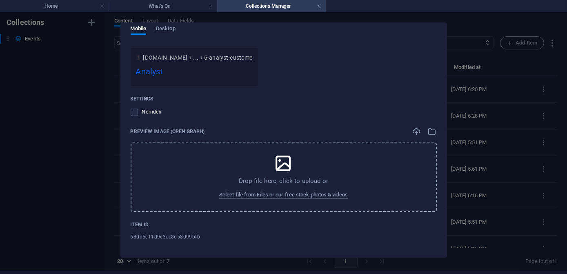
scroll to position [761, 0]
click at [135, 111] on label at bounding box center [134, 110] width 7 height 7
click at [0, 0] on input "checkbox" at bounding box center [0, 0] width 0 height 0
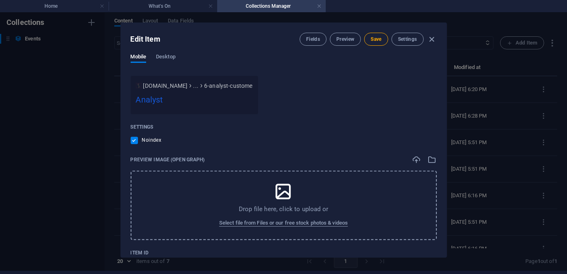
scroll to position [0, 0]
click at [133, 141] on label at bounding box center [134, 140] width 7 height 7
click at [0, 0] on input "checkbox" at bounding box center [0, 0] width 0 height 0
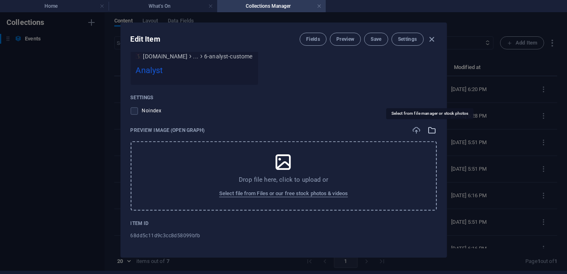
click at [428, 131] on icon "button" at bounding box center [432, 130] width 9 height 9
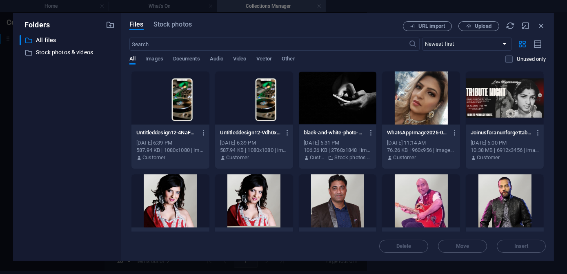
click at [332, 98] on div at bounding box center [338, 97] width 78 height 53
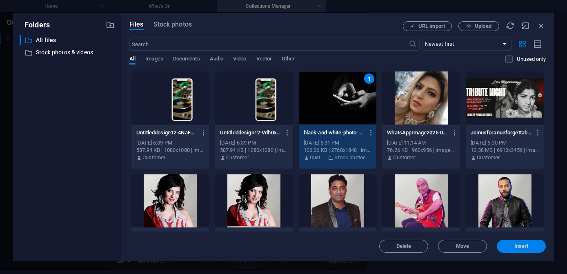
click at [512, 247] on span "Insert" at bounding box center [521, 246] width 42 height 5
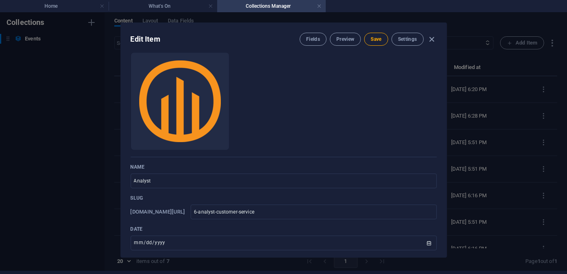
scroll to position [0, 0]
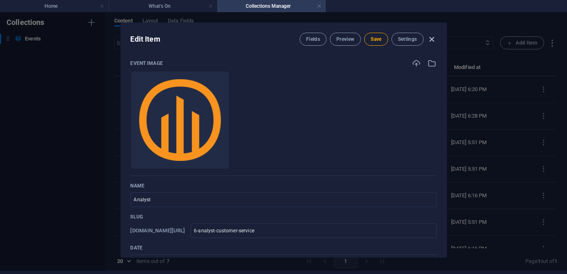
click at [430, 38] on icon "button" at bounding box center [431, 39] width 9 height 9
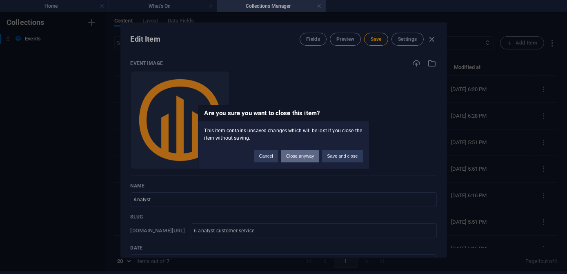
drag, startPoint x: 290, startPoint y: 157, endPoint x: 334, endPoint y: 179, distance: 49.5
click at [318, 200] on div "Are you sure you want to close this item? This item contains unsaved changes wh…" at bounding box center [283, 137] width 567 height 274
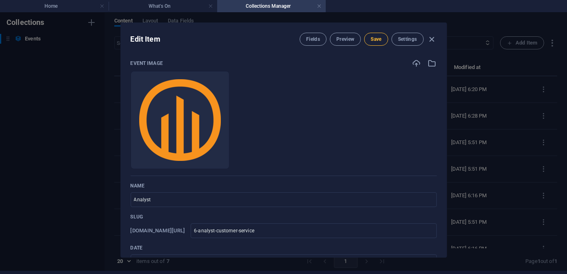
click at [382, 42] on button "Save" at bounding box center [376, 39] width 24 height 13
click at [433, 39] on icon "button" at bounding box center [431, 39] width 9 height 9
type input "[DATE]"
type input "6-analyst-customer-service"
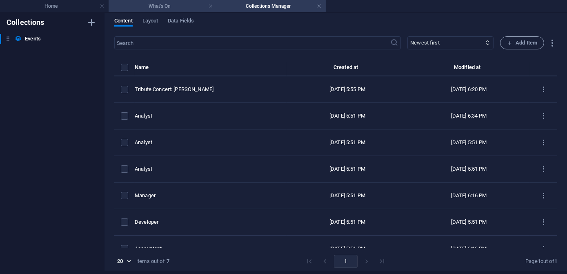
click at [150, 8] on h4 "What's On" at bounding box center [163, 6] width 109 height 9
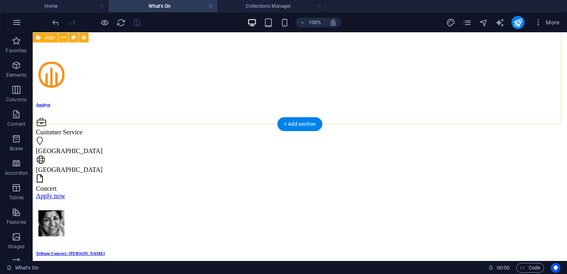
scroll to position [260, 0]
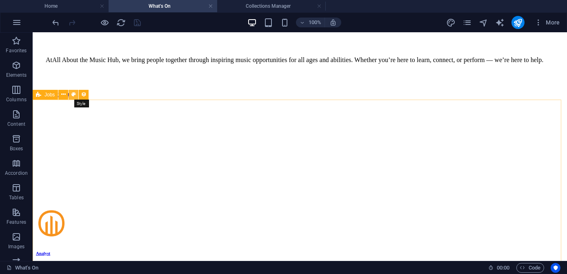
click at [75, 98] on icon at bounding box center [73, 94] width 4 height 9
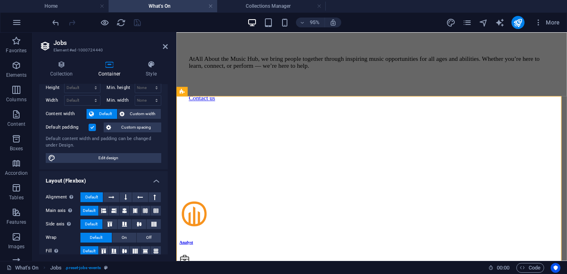
scroll to position [30, 0]
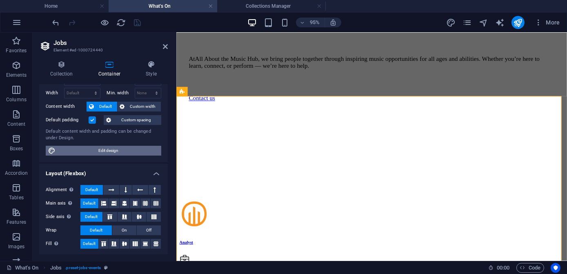
click at [76, 149] on span "Edit design" at bounding box center [108, 151] width 101 height 10
select select "px"
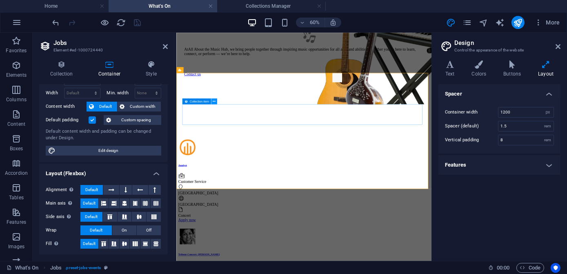
click at [214, 101] on icon at bounding box center [214, 100] width 3 height 5
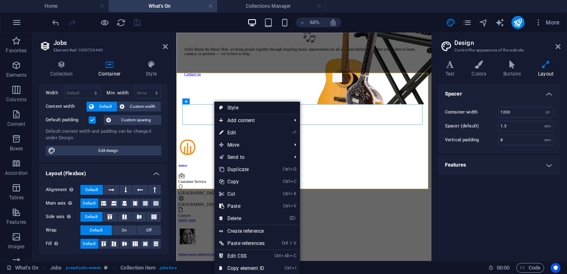
click at [221, 107] on icon at bounding box center [221, 108] width 4 height 12
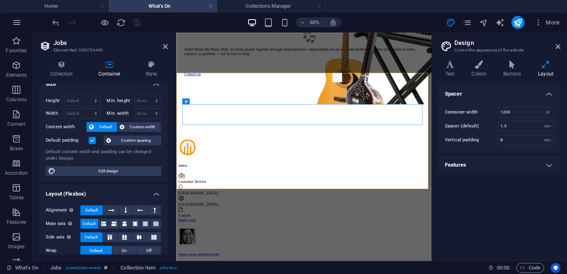
scroll to position [0, 0]
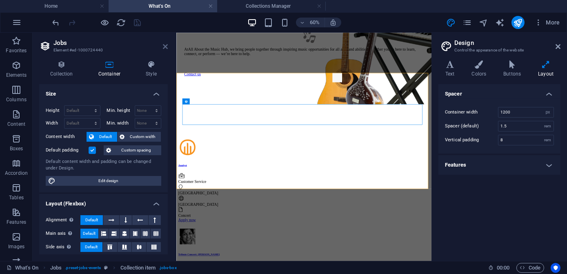
click at [164, 47] on icon at bounding box center [165, 46] width 5 height 7
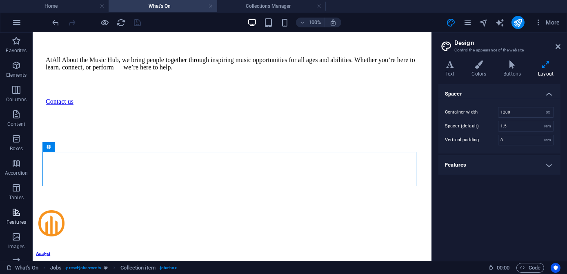
scroll to position [139, 0]
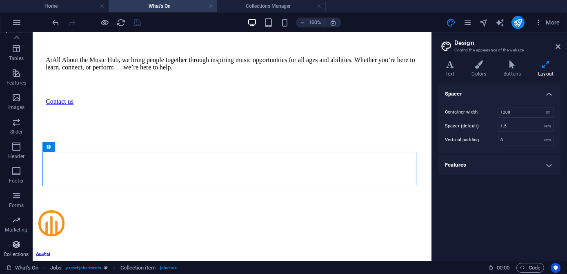
click at [15, 245] on icon "button" at bounding box center [16, 245] width 10 height 10
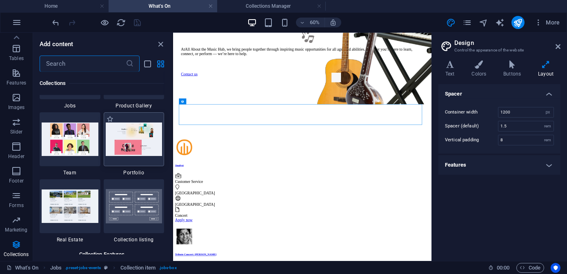
scroll to position [7625, 0]
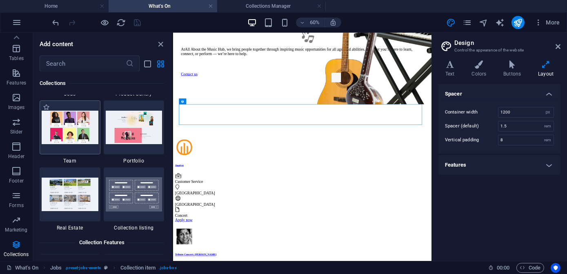
click at [69, 128] on img at bounding box center [70, 127] width 57 height 33
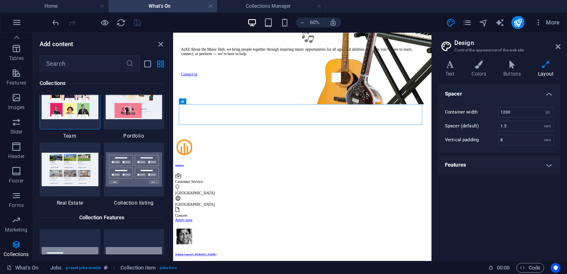
scroll to position [7662, 0]
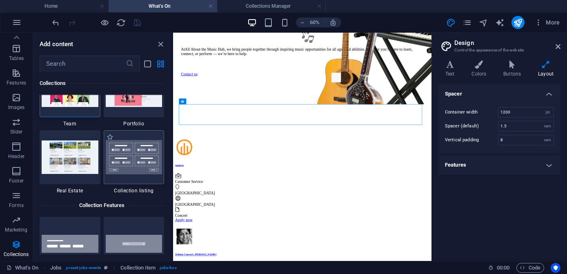
click at [138, 154] on img at bounding box center [134, 157] width 57 height 34
select select
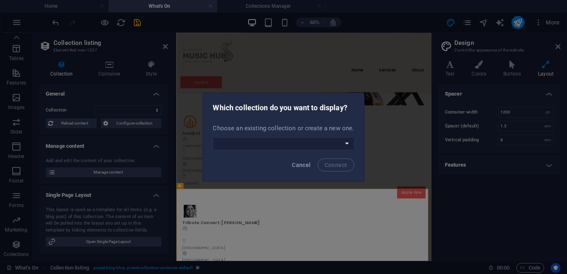
click at [231, 169] on body "allaboutthemusichub.org Home What's On Collections Manager Favorites Elements C…" at bounding box center [283, 137] width 567 height 274
click at [346, 143] on select "Events Create a new collection" at bounding box center [283, 143] width 141 height 13
select select "68dd5c10d8793ac2270e547a"
click at [214, 137] on select "Events Create a new collection" at bounding box center [283, 143] width 141 height 13
click at [333, 165] on span "Connect" at bounding box center [336, 165] width 23 height 7
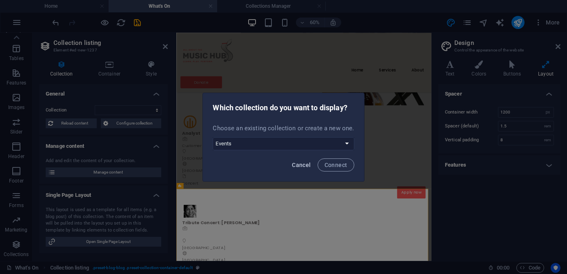
select select "68dd5c10d8793ac2270e547a"
select select "createdAt_DESC"
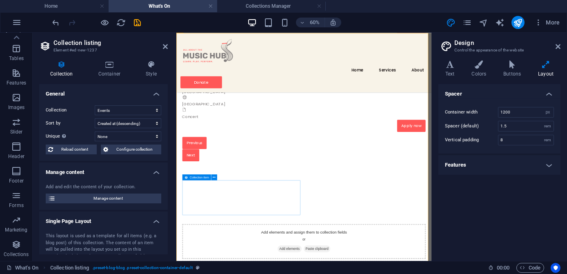
scroll to position [371, 0]
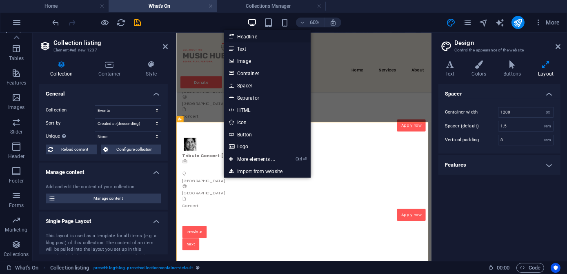
click at [236, 37] on link "Headline" at bounding box center [267, 36] width 87 height 12
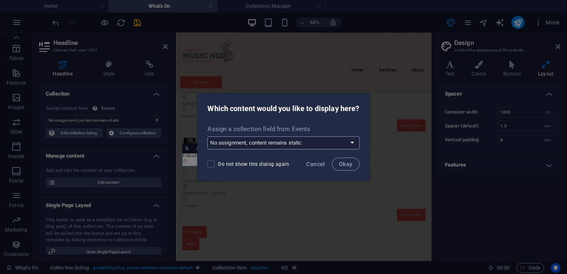
click at [354, 143] on select "No assignment, content remains static Create a new field Created at (Date) Upda…" at bounding box center [283, 142] width 152 height 13
select select "name"
click at [207, 136] on select "No assignment, content remains static Create a new field Created at (Date) Upda…" at bounding box center [283, 142] width 152 height 13
drag, startPoint x: 340, startPoint y: 166, endPoint x: 272, endPoint y: 222, distance: 87.9
click at [340, 166] on span "Okay" at bounding box center [346, 164] width 14 height 7
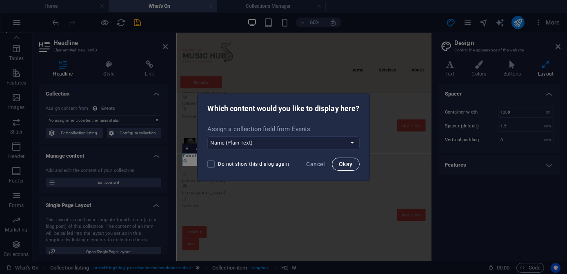
select select "name"
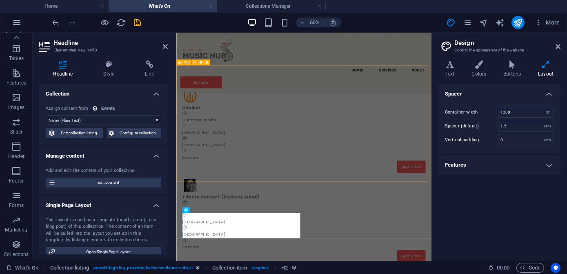
scroll to position [334, 0]
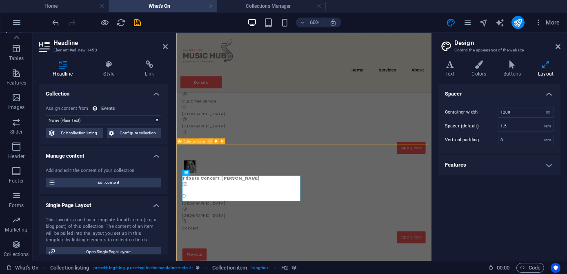
click at [210, 143] on icon at bounding box center [210, 141] width 3 height 5
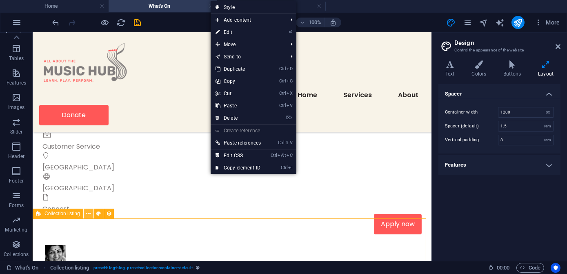
click at [90, 214] on icon at bounding box center [88, 214] width 4 height 9
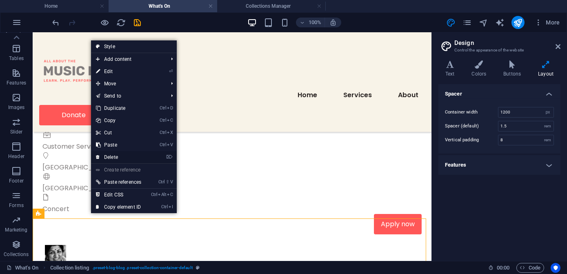
click at [118, 158] on link "⌦ Delete" at bounding box center [118, 157] width 55 height 12
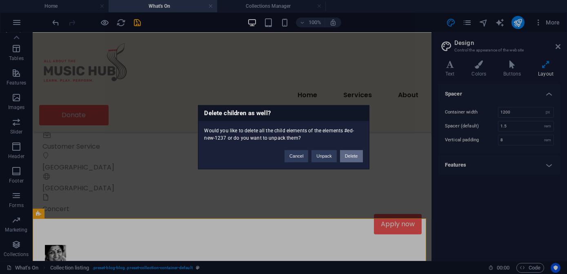
click at [354, 158] on button "Delete" at bounding box center [351, 156] width 23 height 12
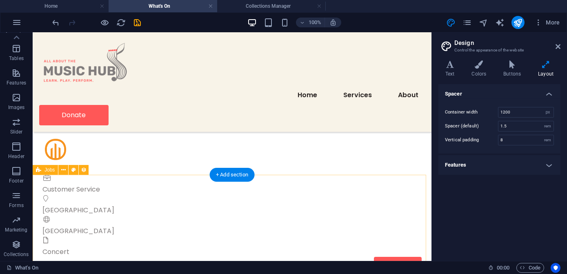
scroll to position [148, 0]
